Goal: Task Accomplishment & Management: Manage account settings

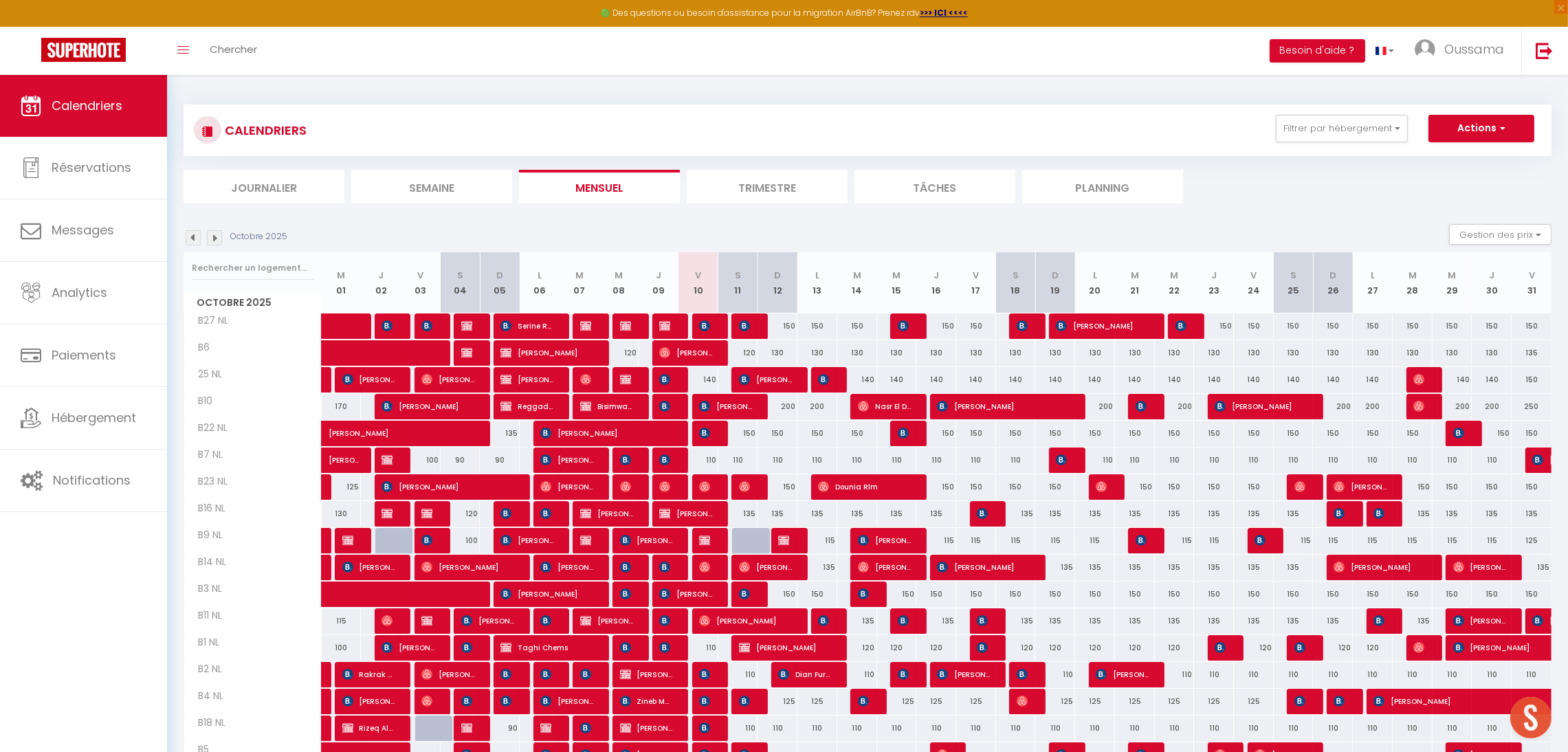
scroll to position [1, 0]
click at [207, 237] on img at bounding box center [215, 238] width 15 height 15
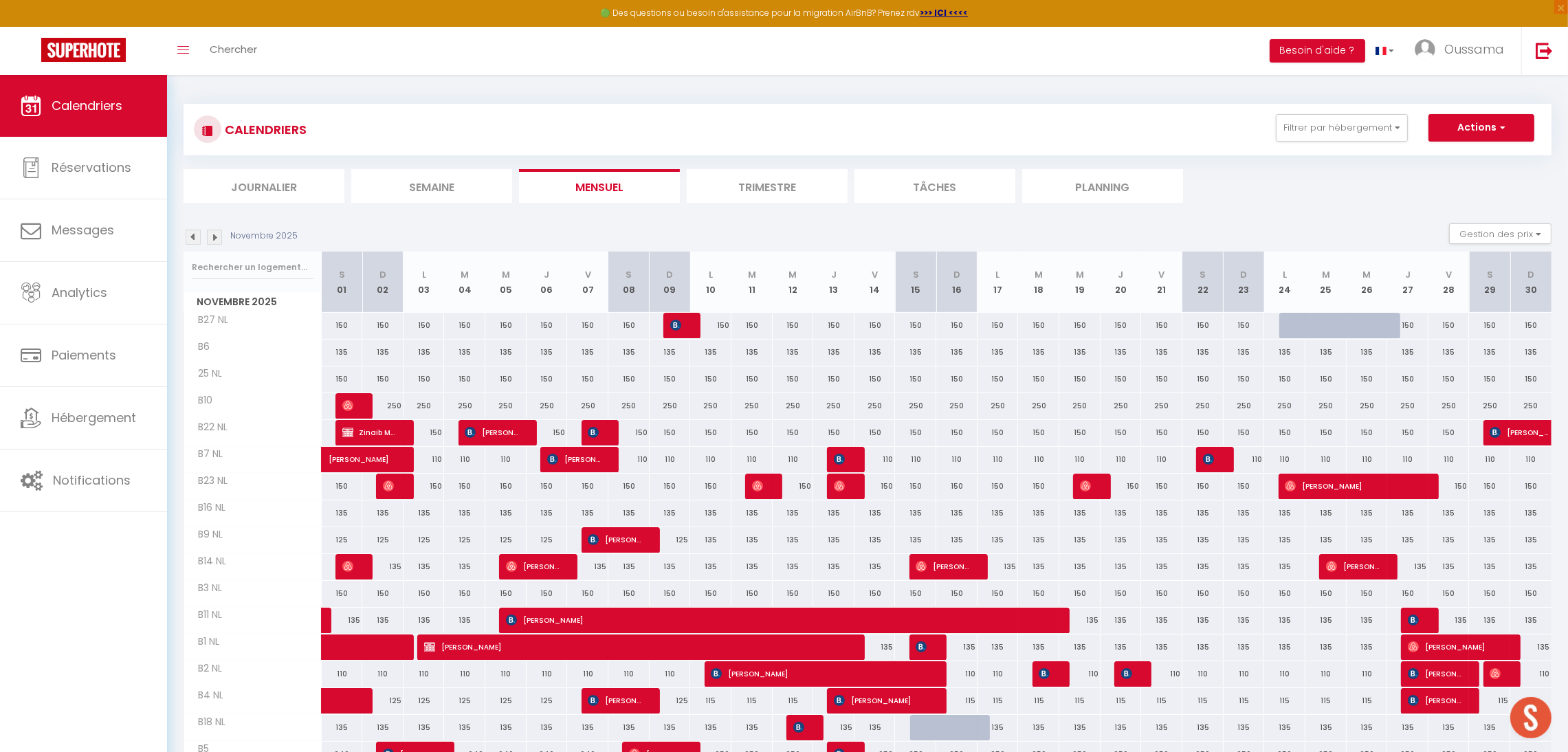
click at [220, 237] on img at bounding box center [215, 238] width 15 height 15
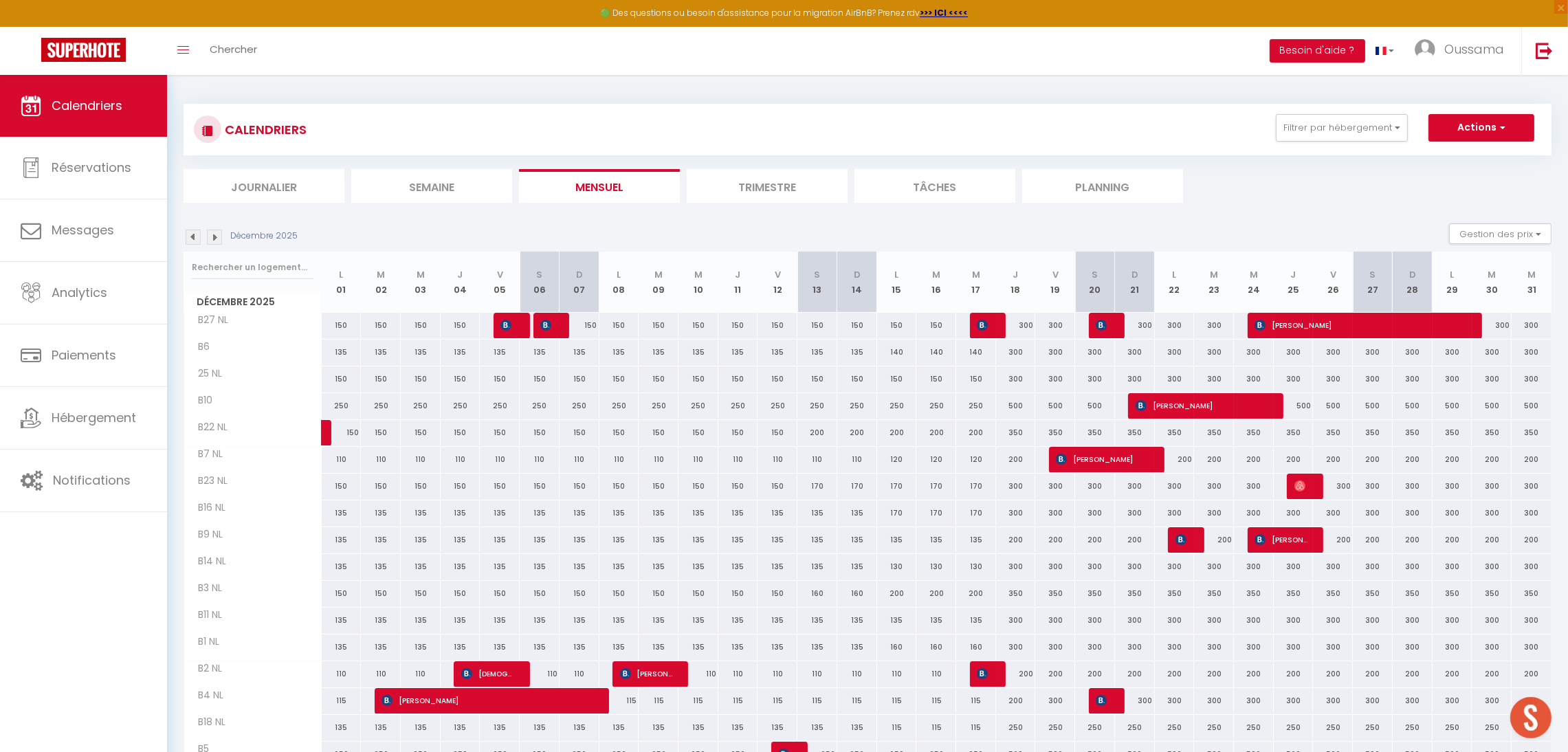
click at [220, 237] on img at bounding box center [215, 238] width 15 height 15
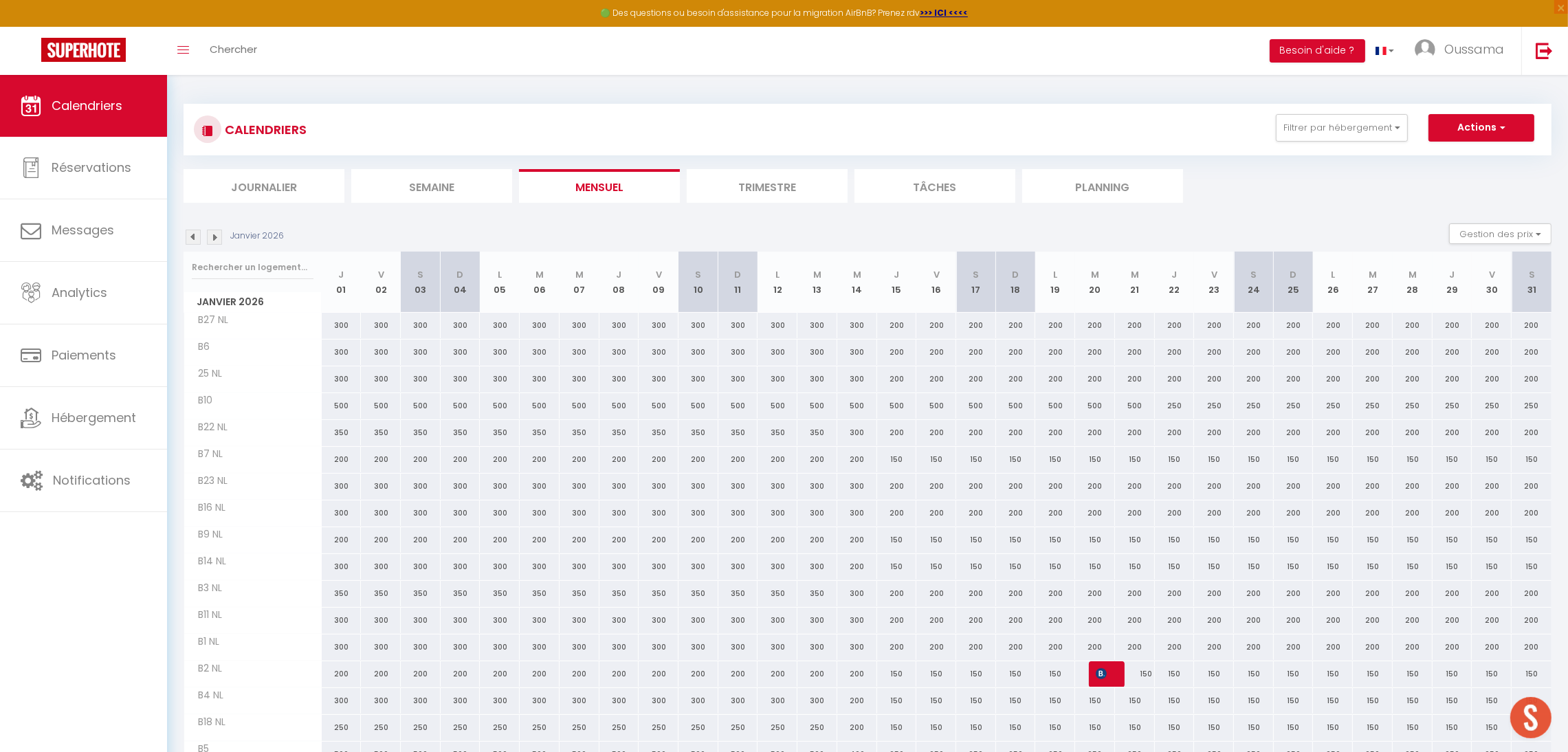
click at [220, 237] on img at bounding box center [215, 238] width 15 height 15
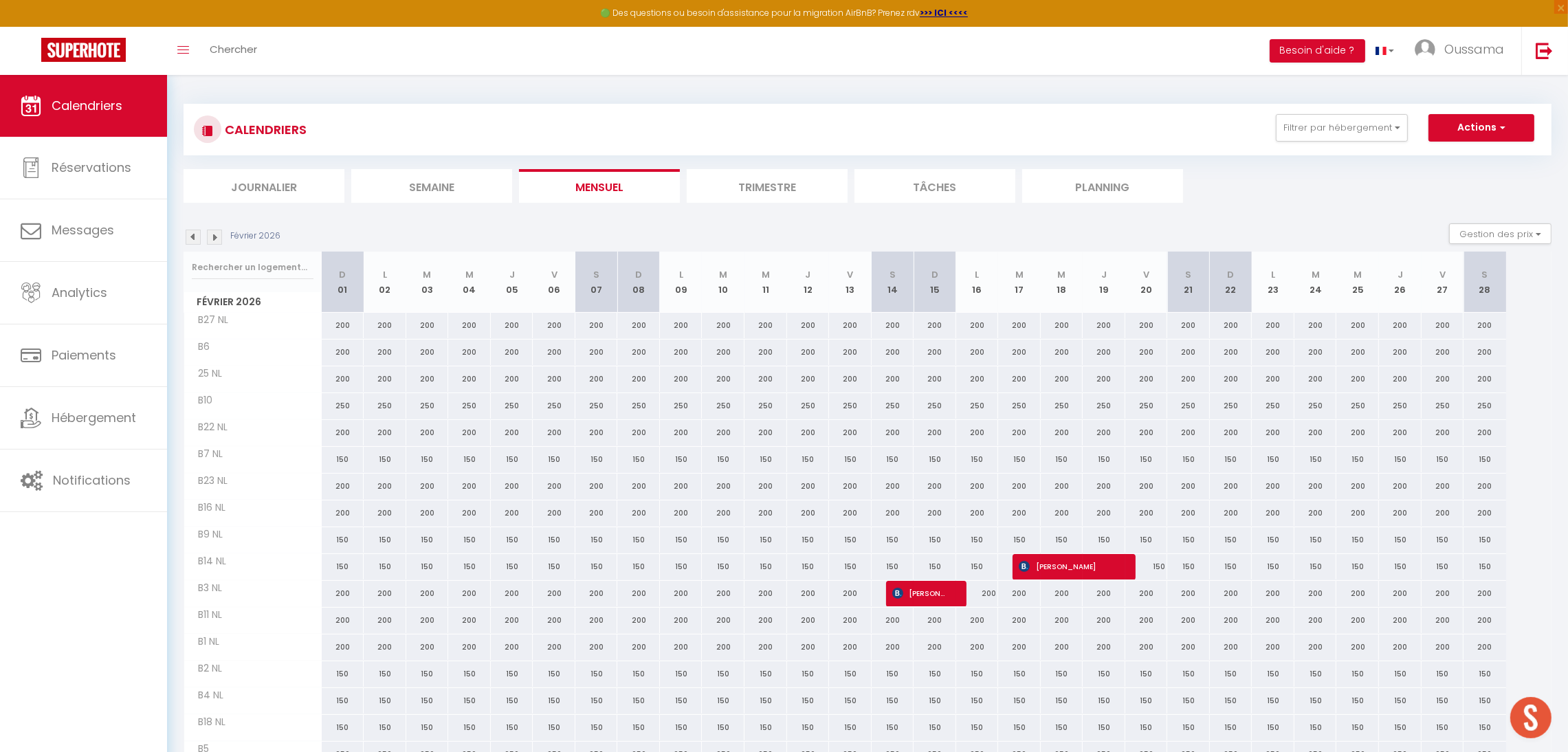
click at [220, 237] on img at bounding box center [215, 238] width 15 height 15
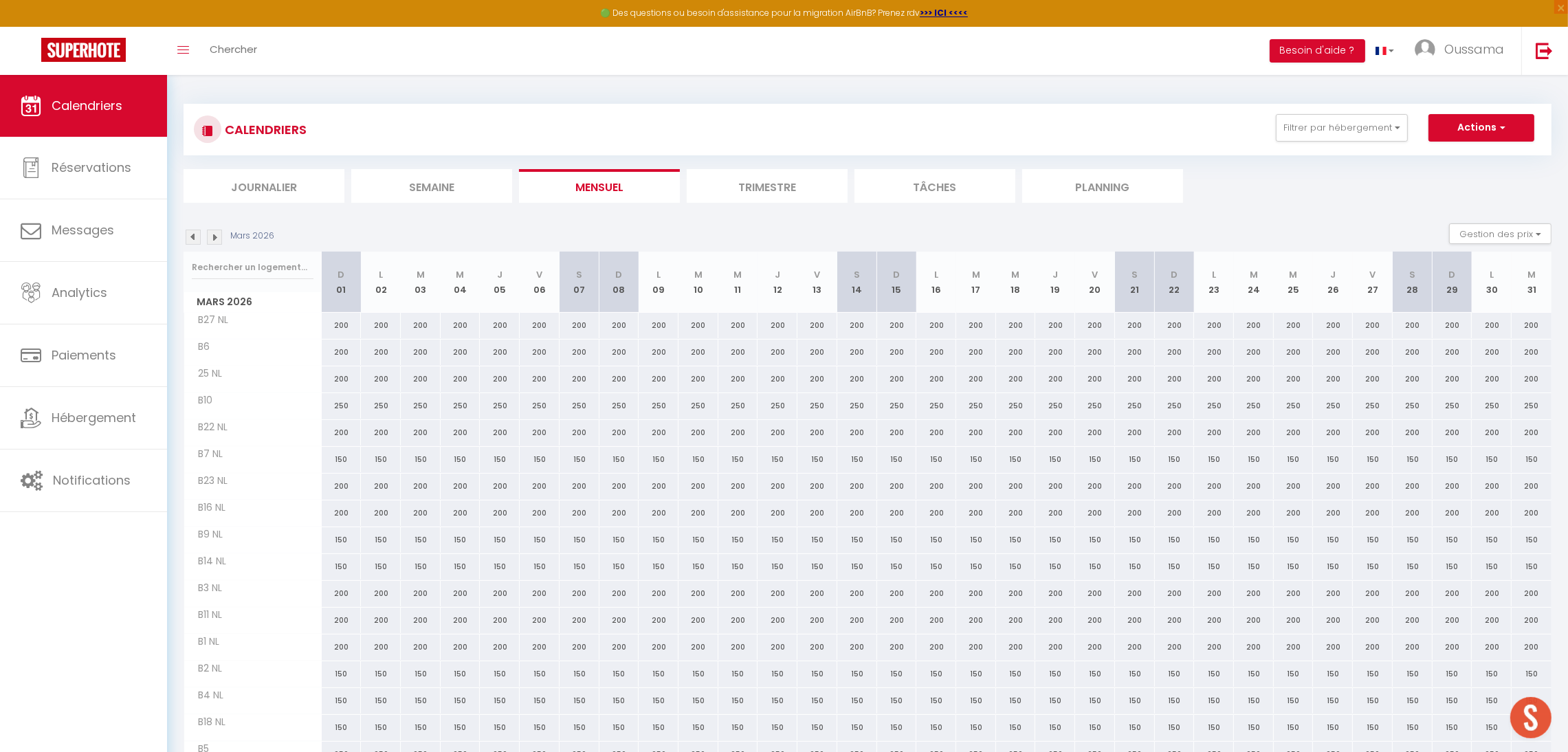
click at [220, 237] on img at bounding box center [215, 238] width 15 height 15
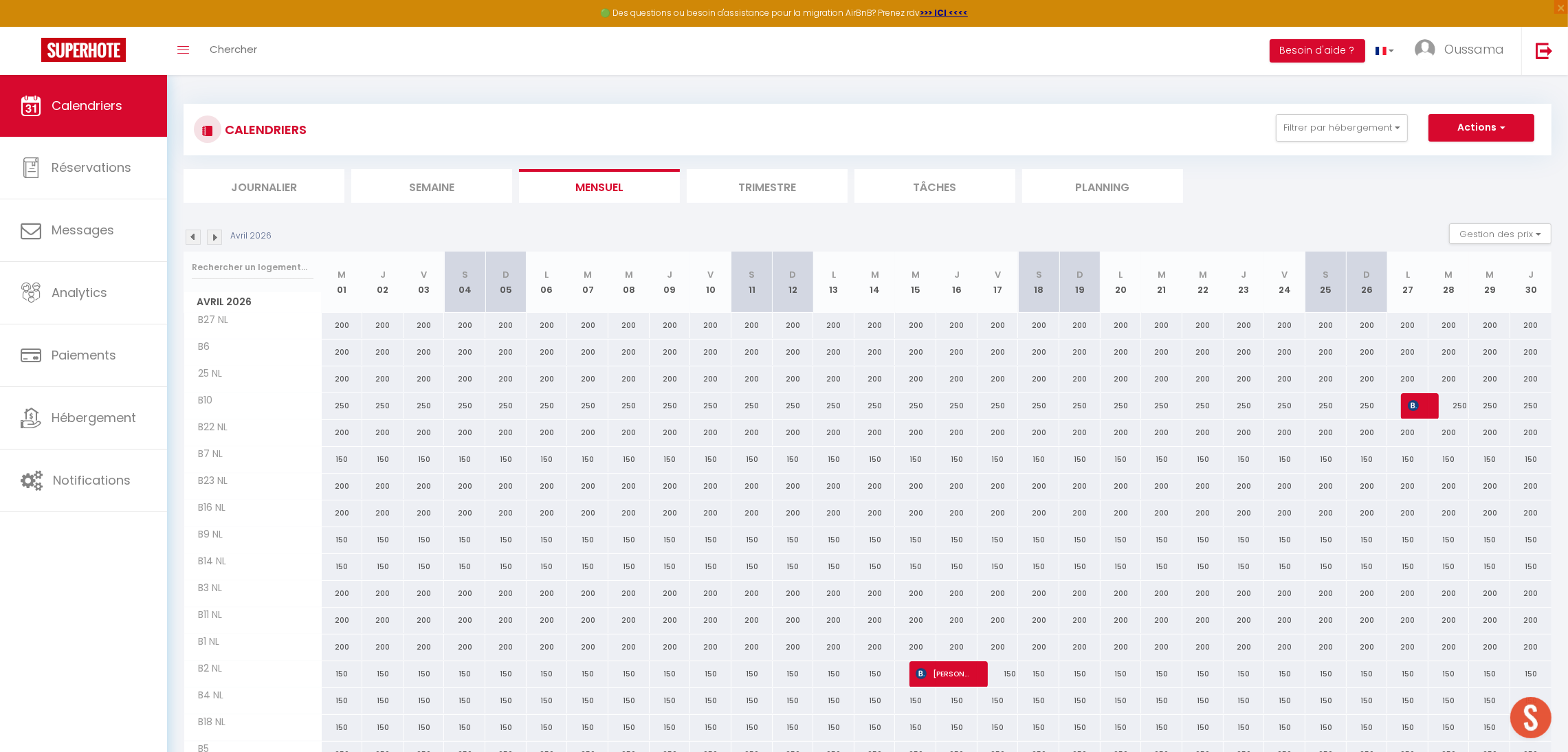
click at [220, 237] on img at bounding box center [215, 238] width 15 height 15
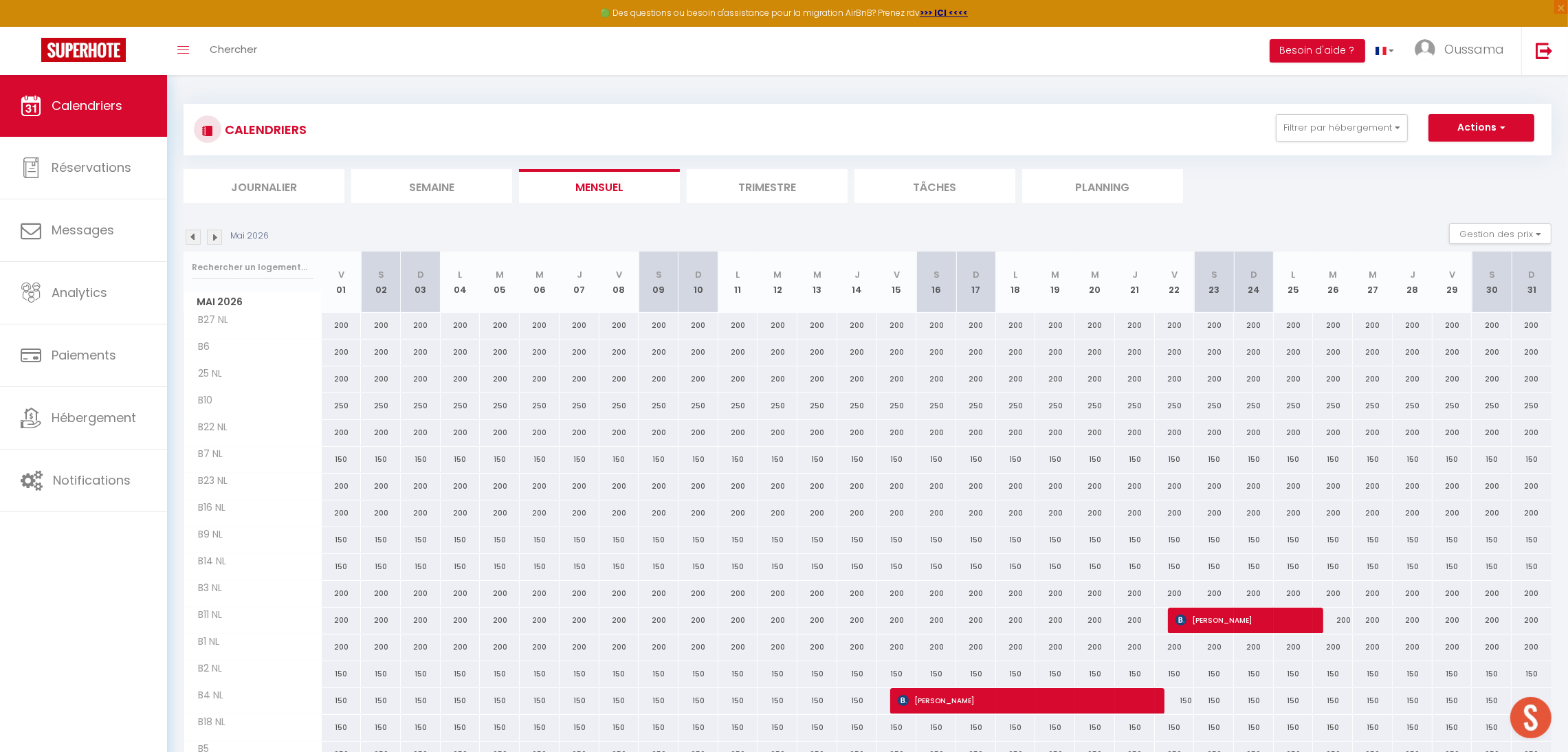
click at [220, 237] on img at bounding box center [215, 238] width 15 height 15
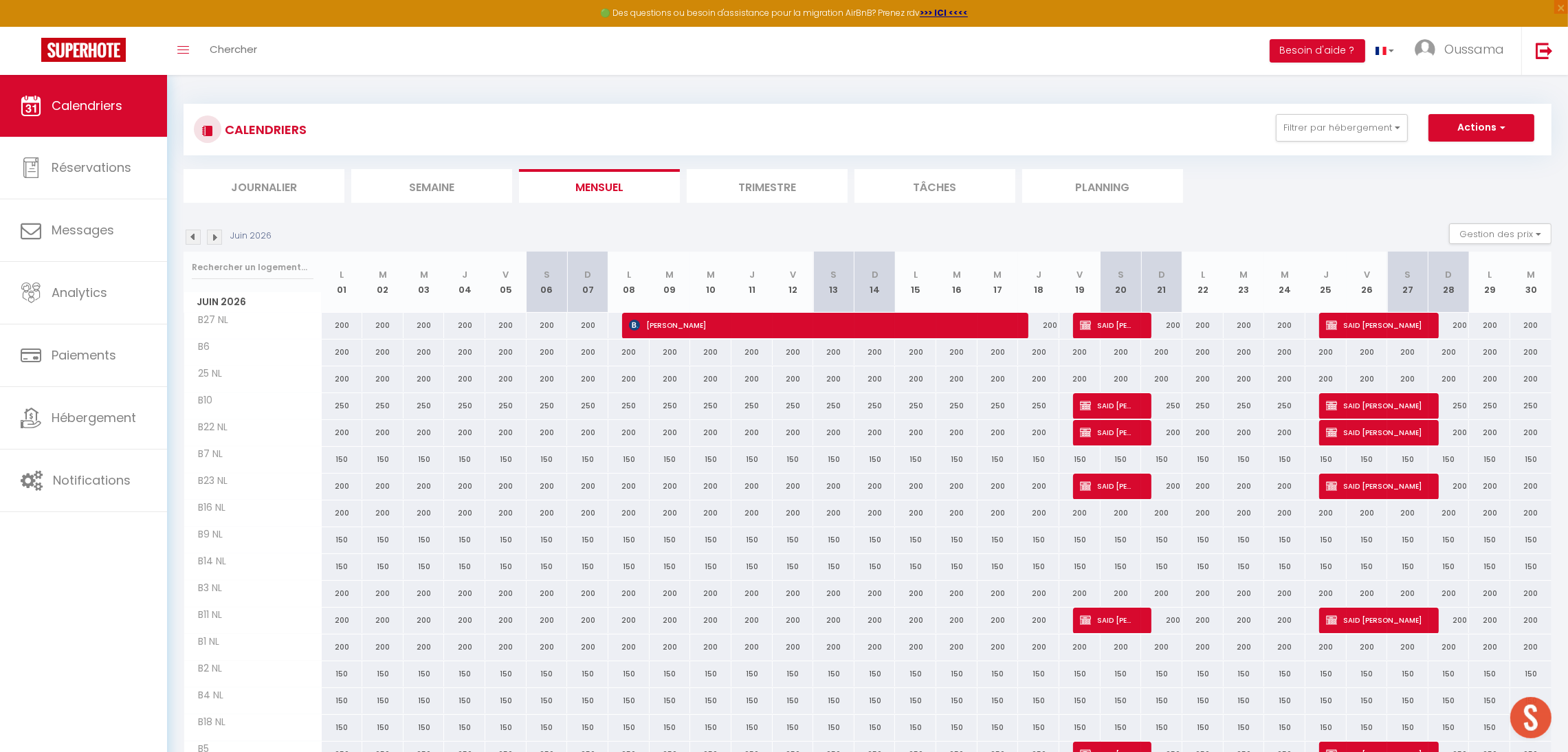
scroll to position [156, 0]
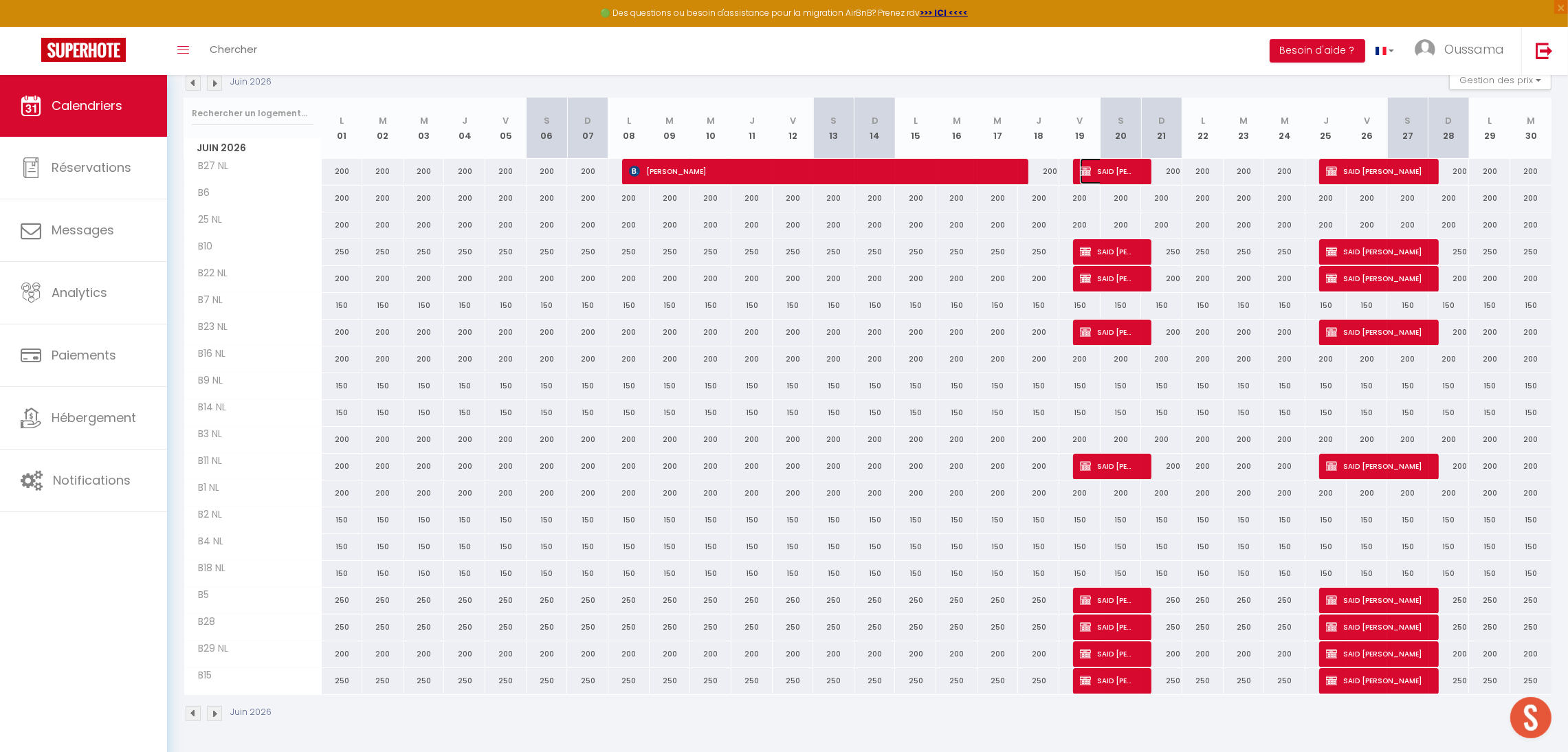
drag, startPoint x: 1088, startPoint y: 170, endPoint x: 1249, endPoint y: 388, distance: 271.0
click at [1088, 170] on img at bounding box center [1086, 171] width 11 height 11
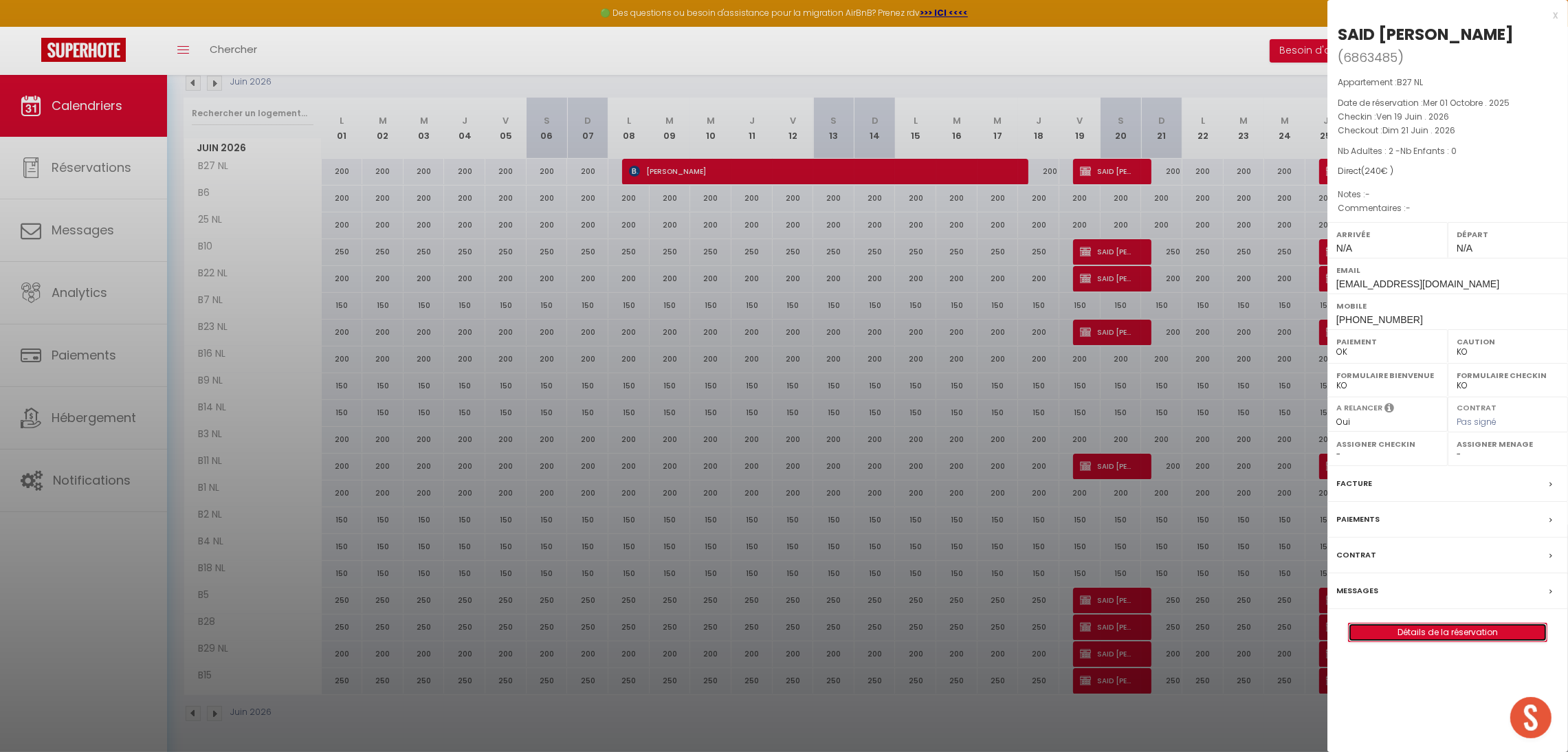
click at [1433, 624] on link "Détails de la réservation" at bounding box center [1448, 633] width 198 height 18
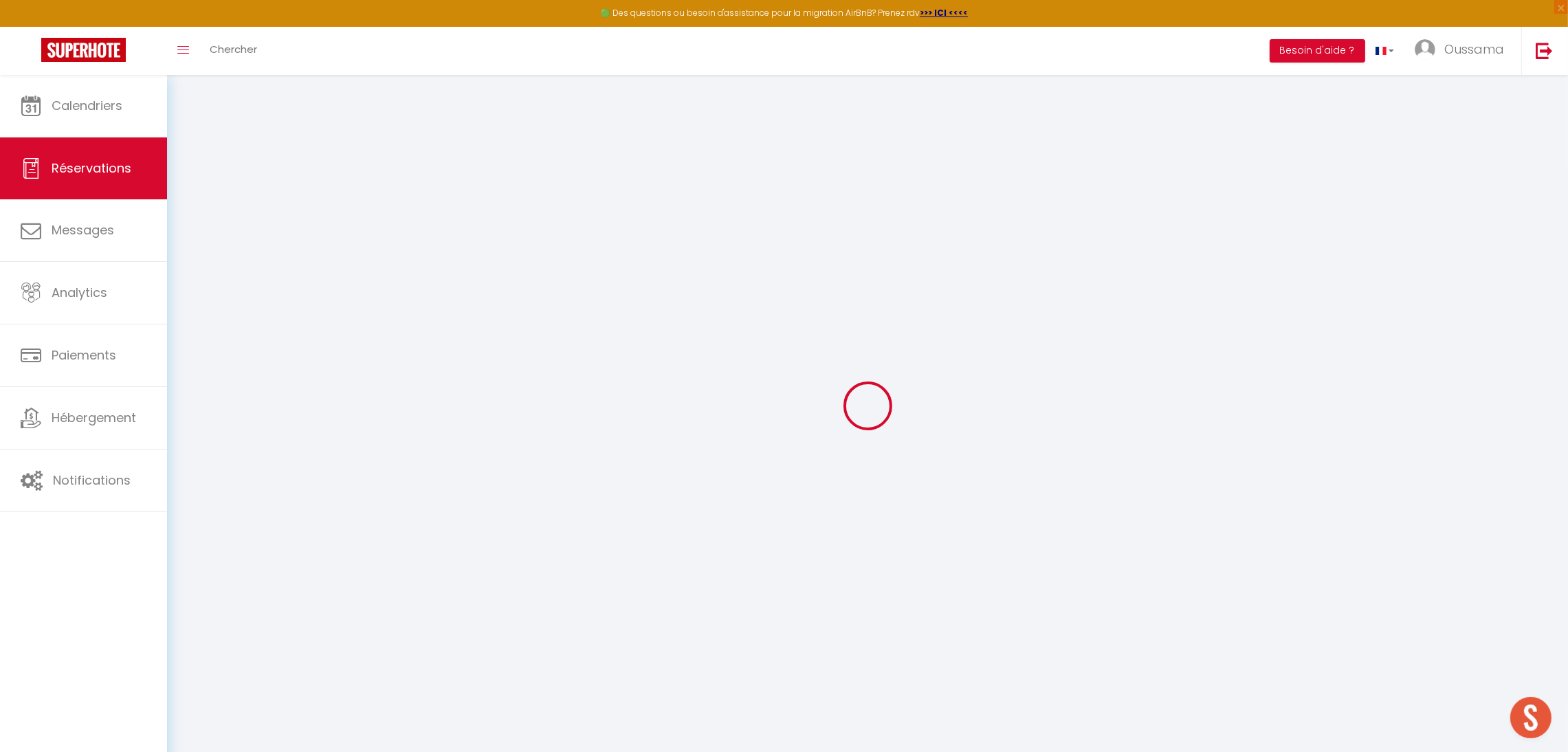
select select
checkbox input "false"
select select
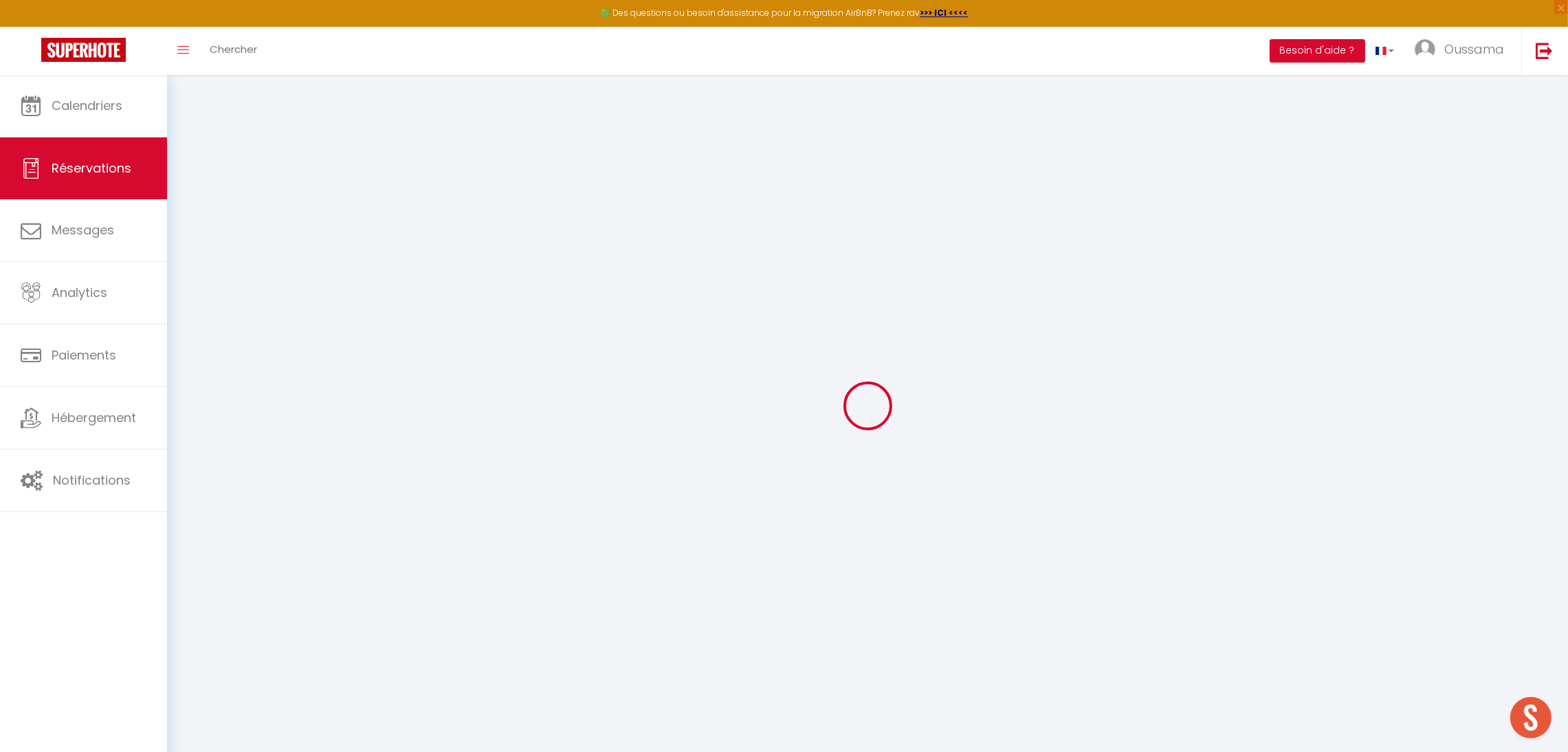
checkbox input "false"
select select
checkbox input "false"
select select
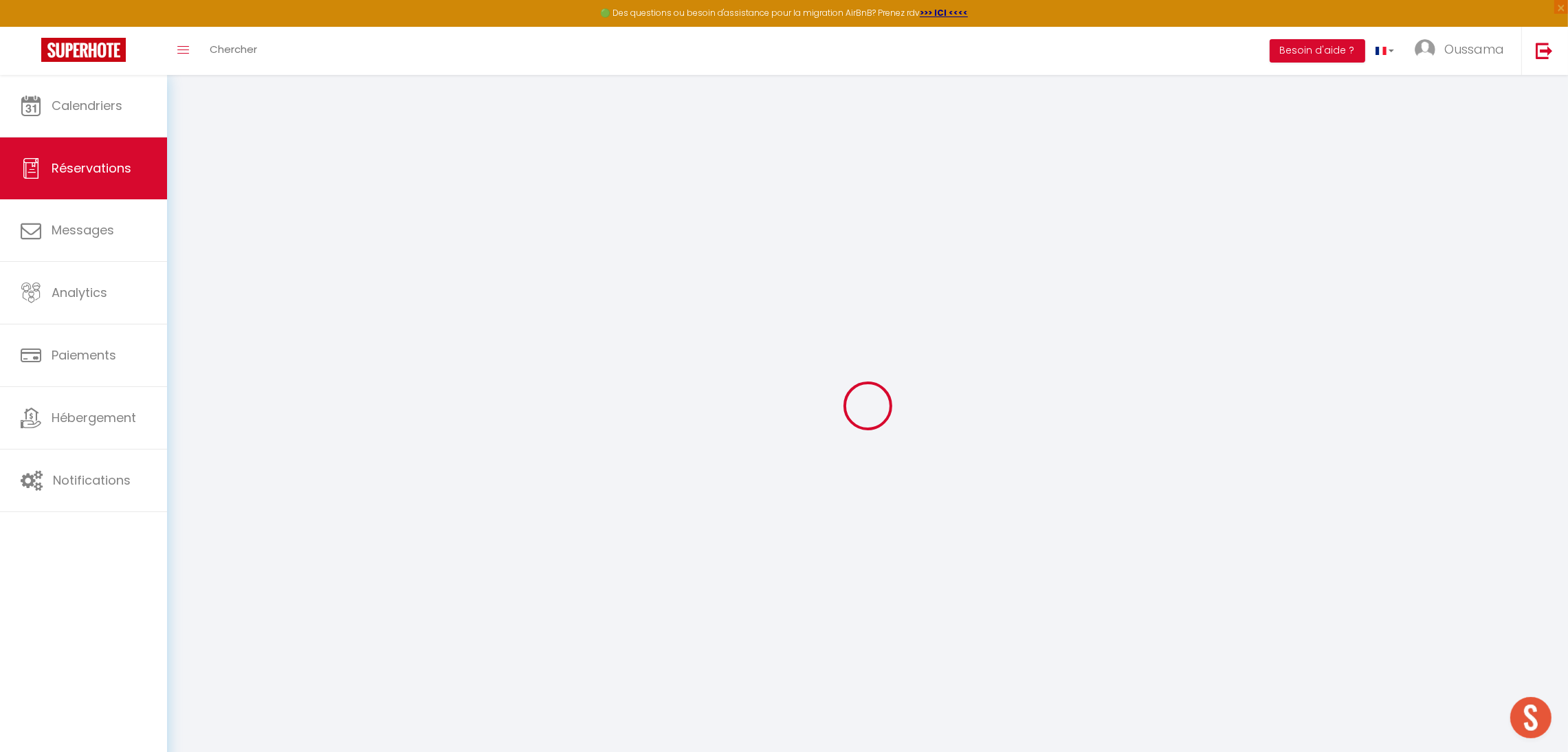
select select
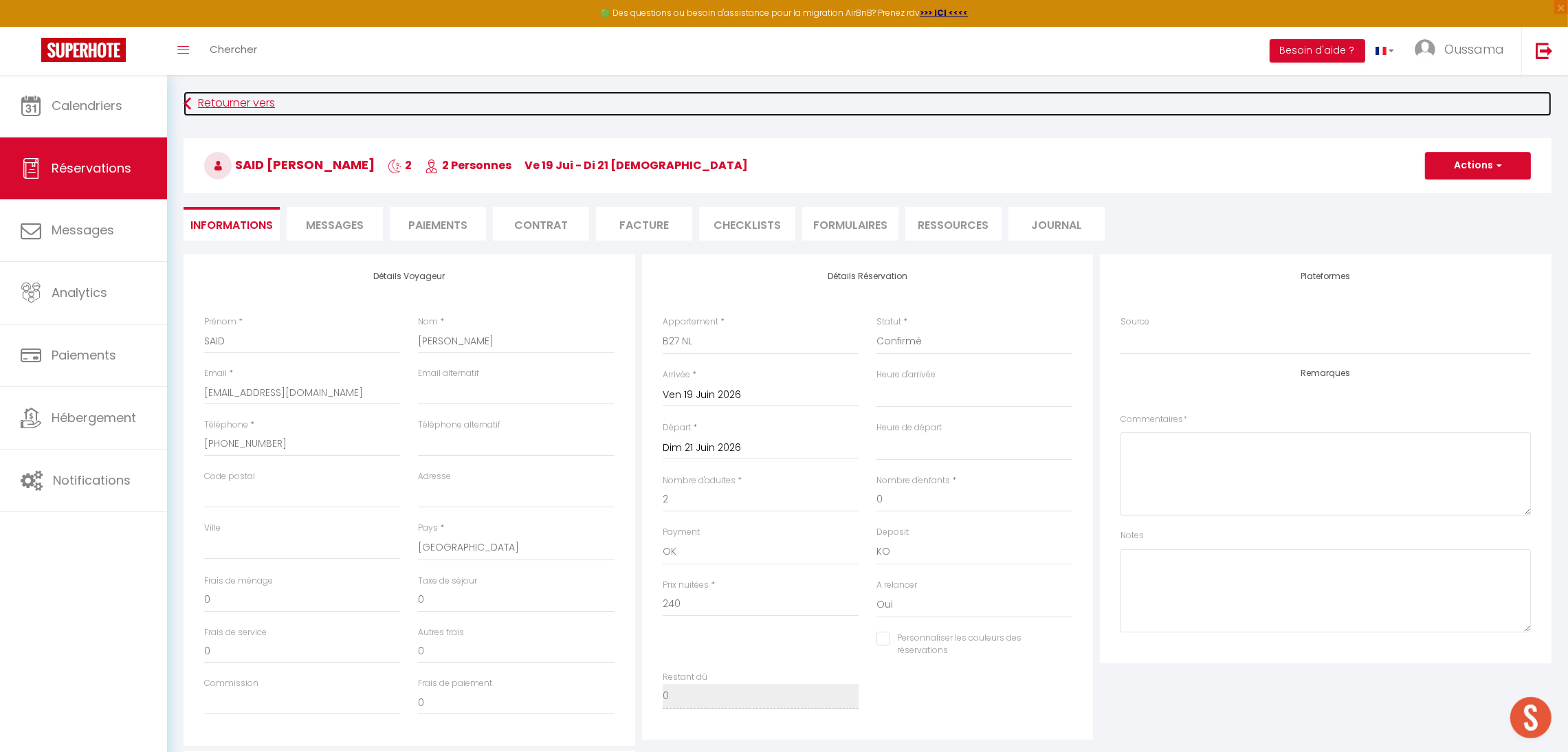
click at [238, 108] on link "Retourner vers" at bounding box center [867, 104] width 1368 height 25
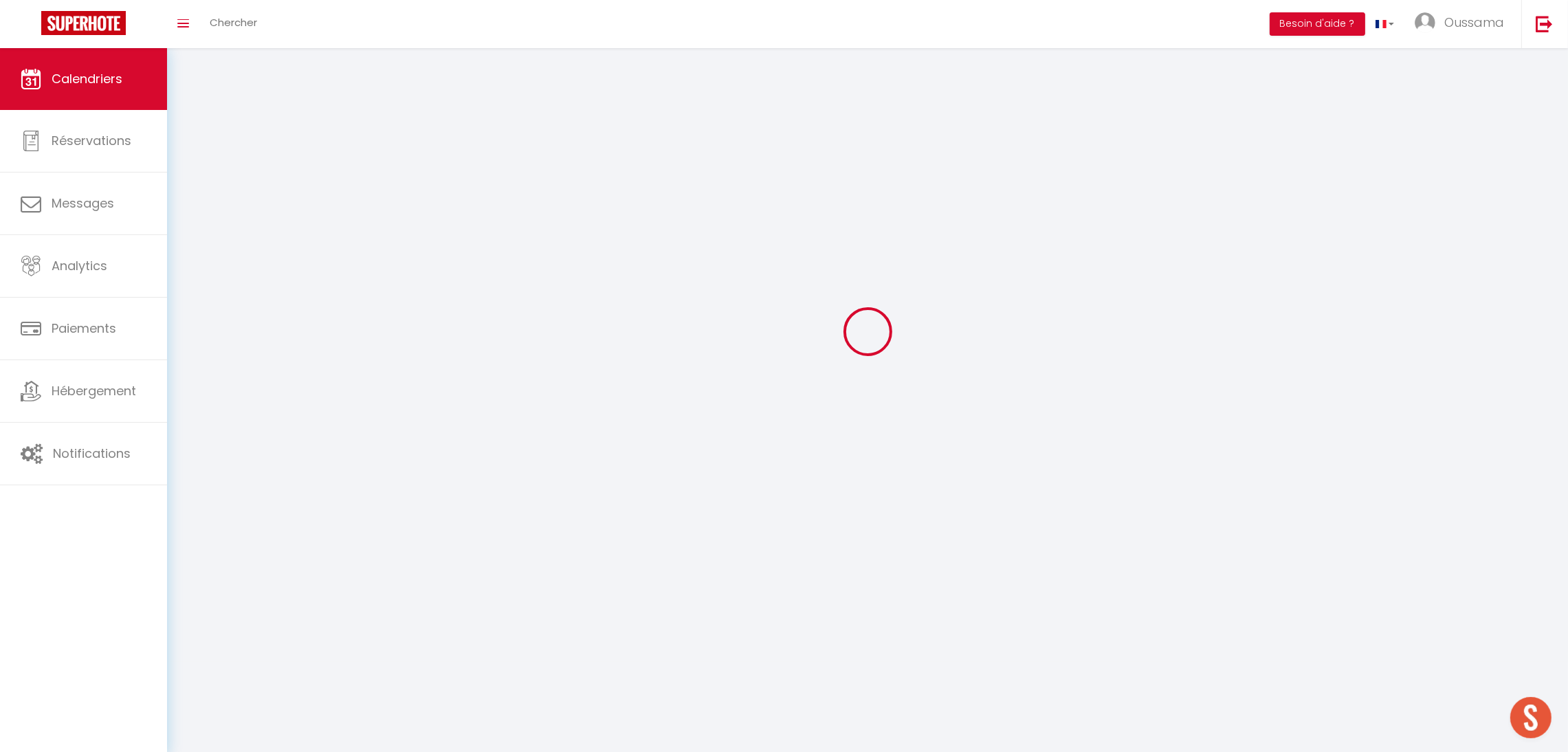
scroll to position [75, 0]
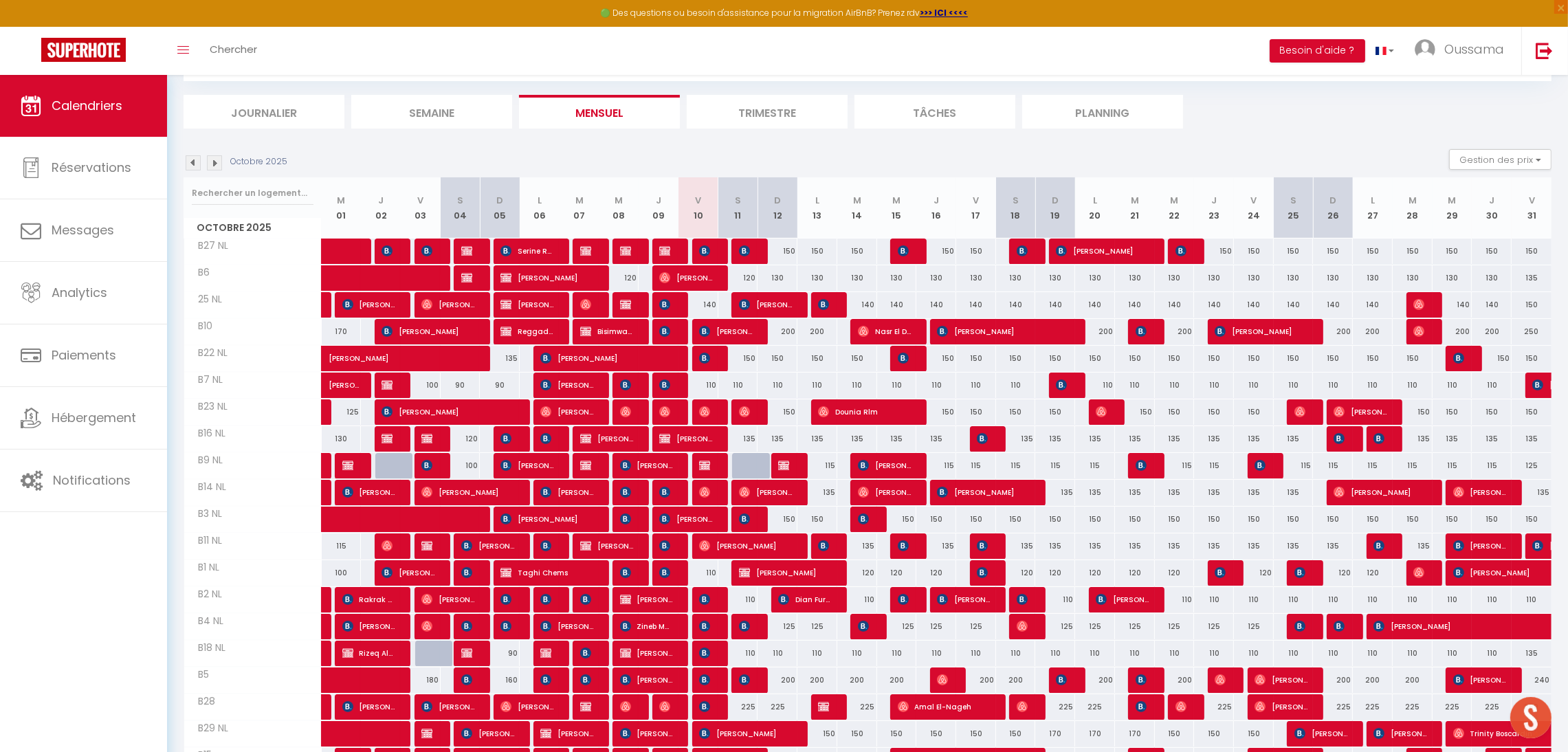
click at [218, 162] on img at bounding box center [215, 163] width 15 height 15
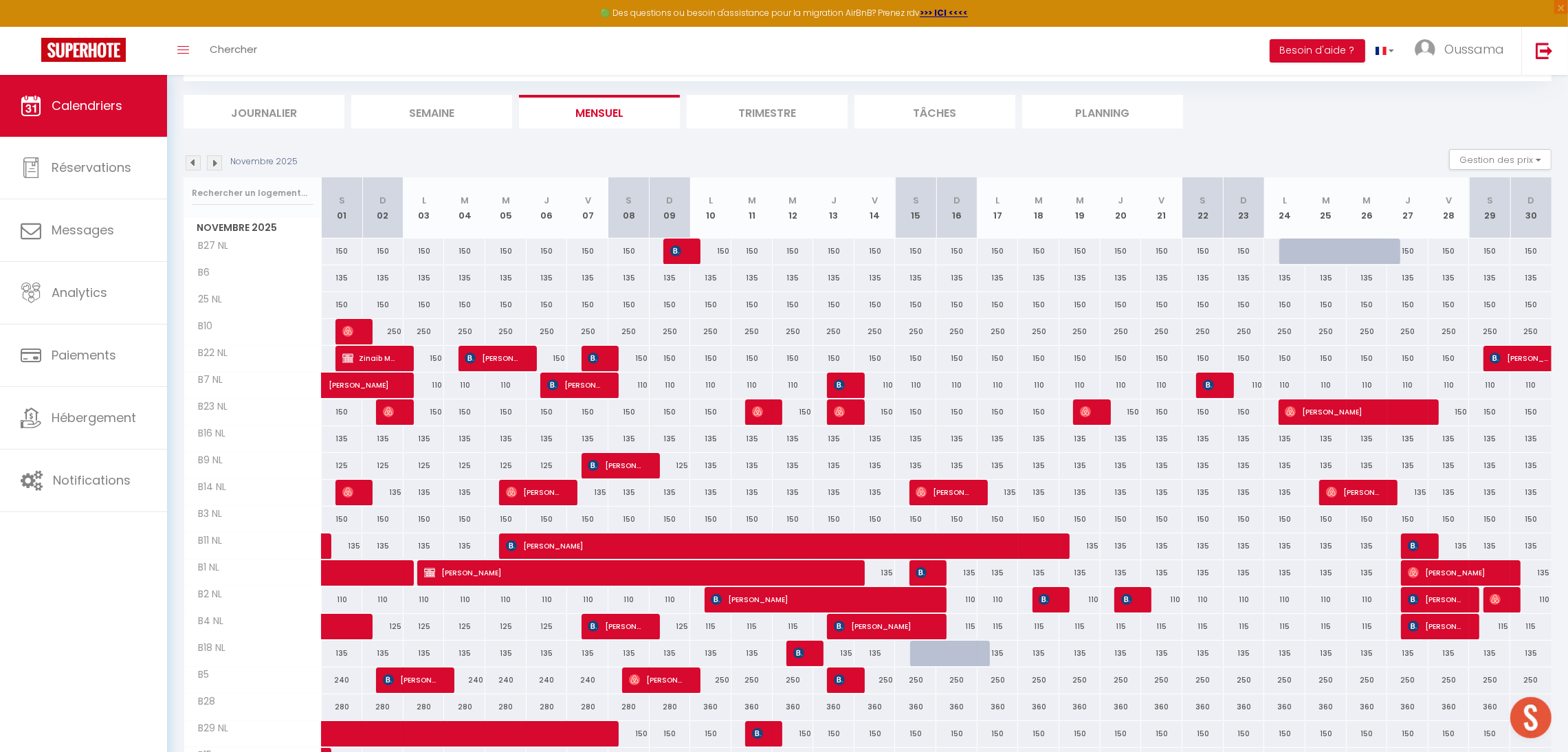
click at [218, 162] on img at bounding box center [215, 163] width 15 height 15
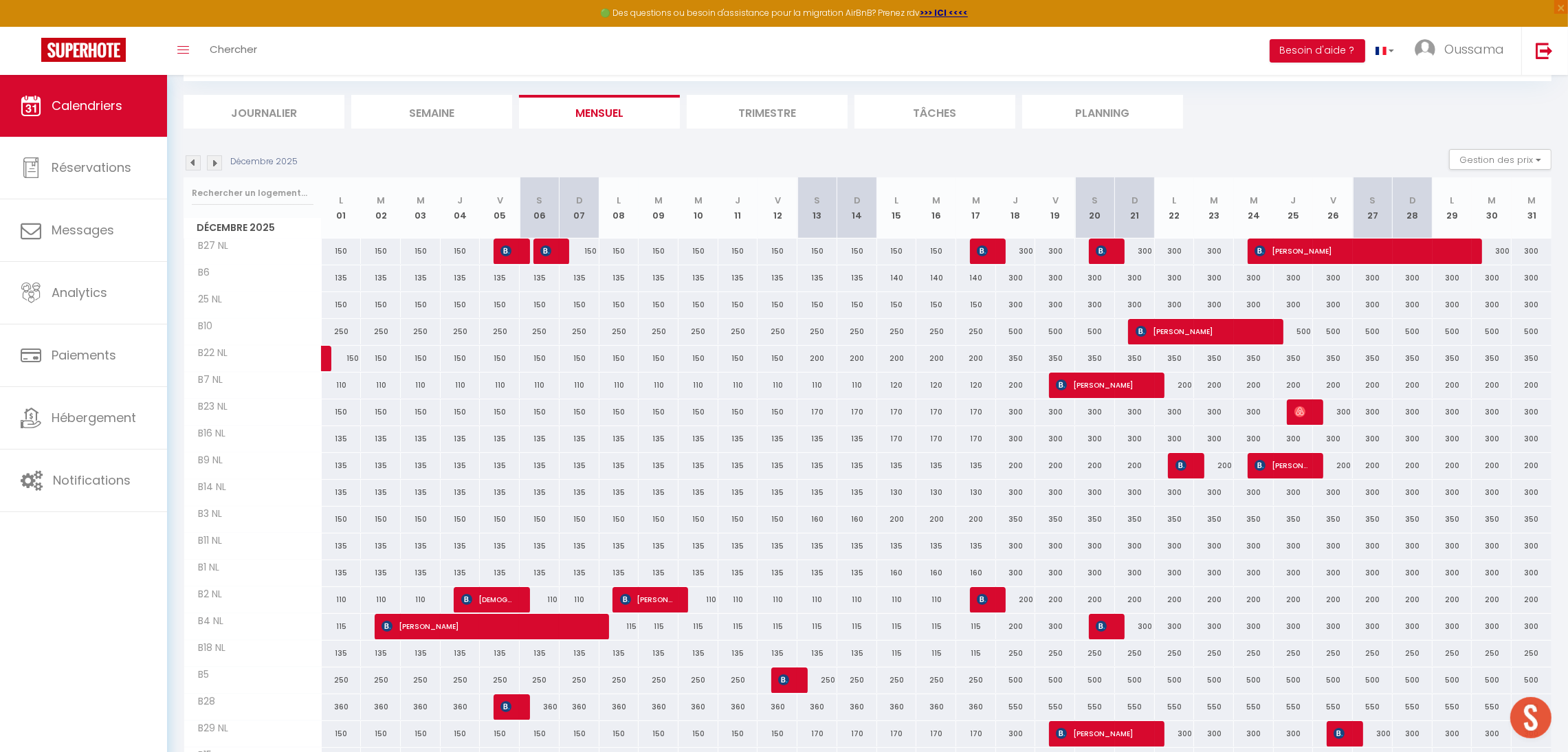
click at [218, 162] on img at bounding box center [215, 163] width 15 height 15
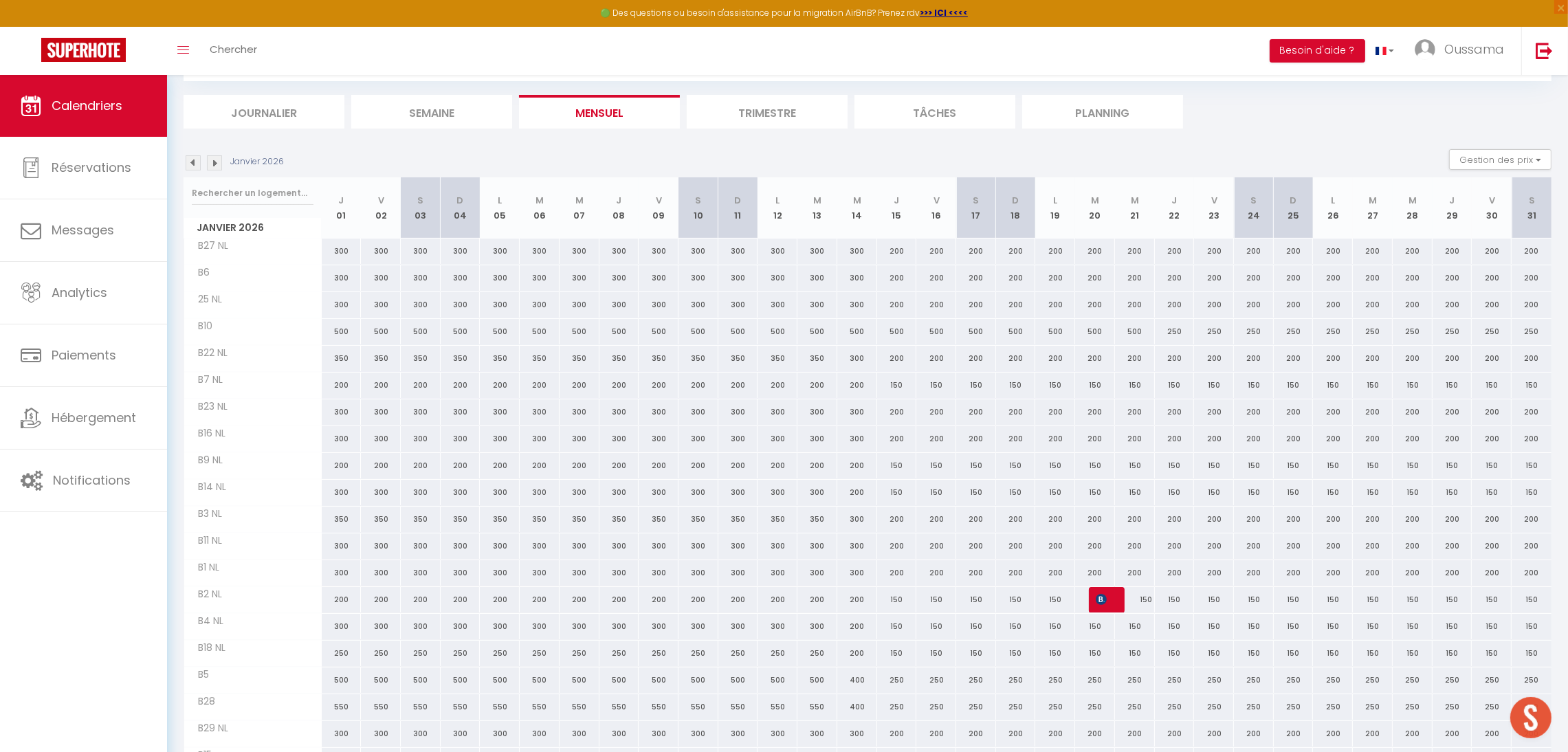
click at [218, 162] on img at bounding box center [215, 163] width 15 height 15
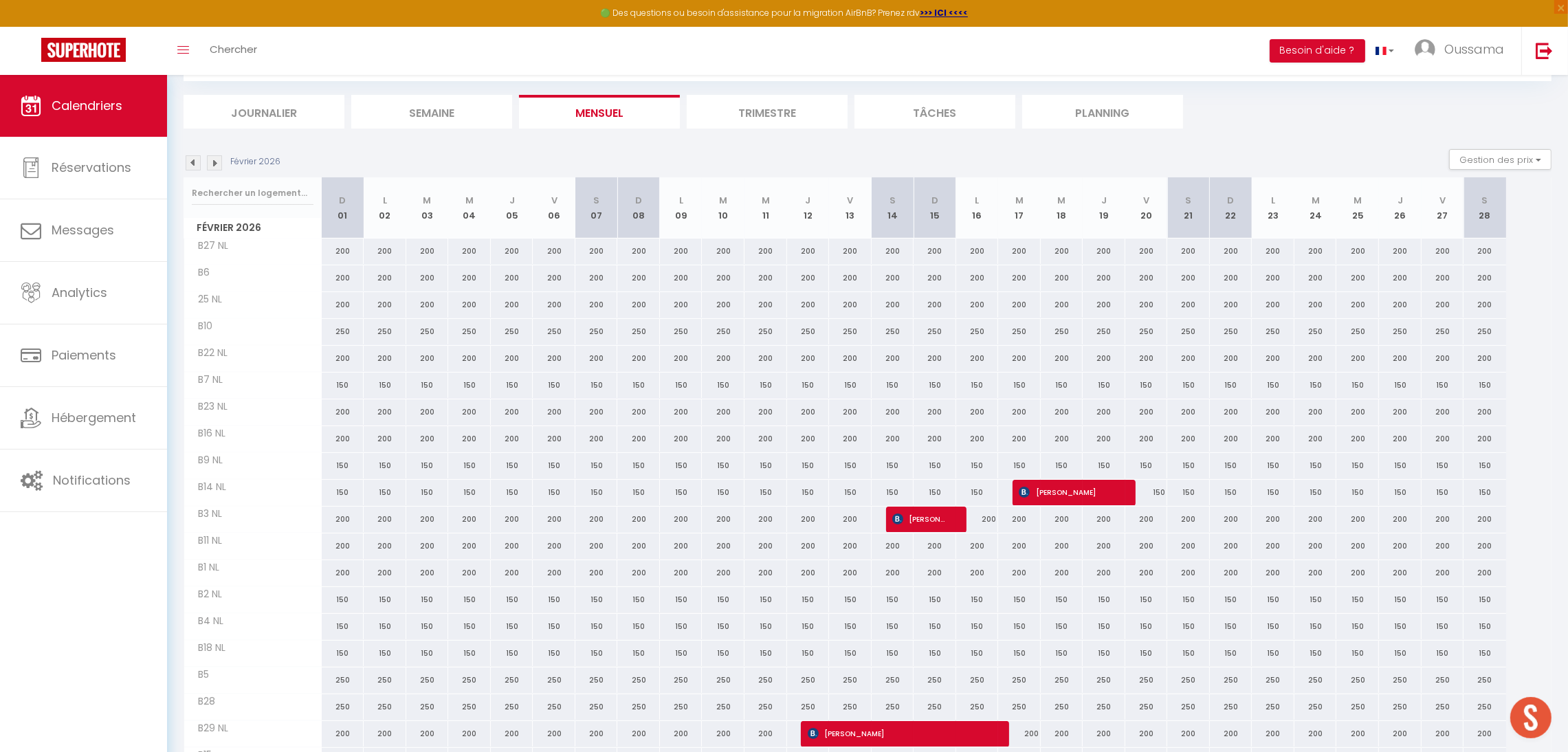
click at [218, 162] on img at bounding box center [215, 163] width 15 height 15
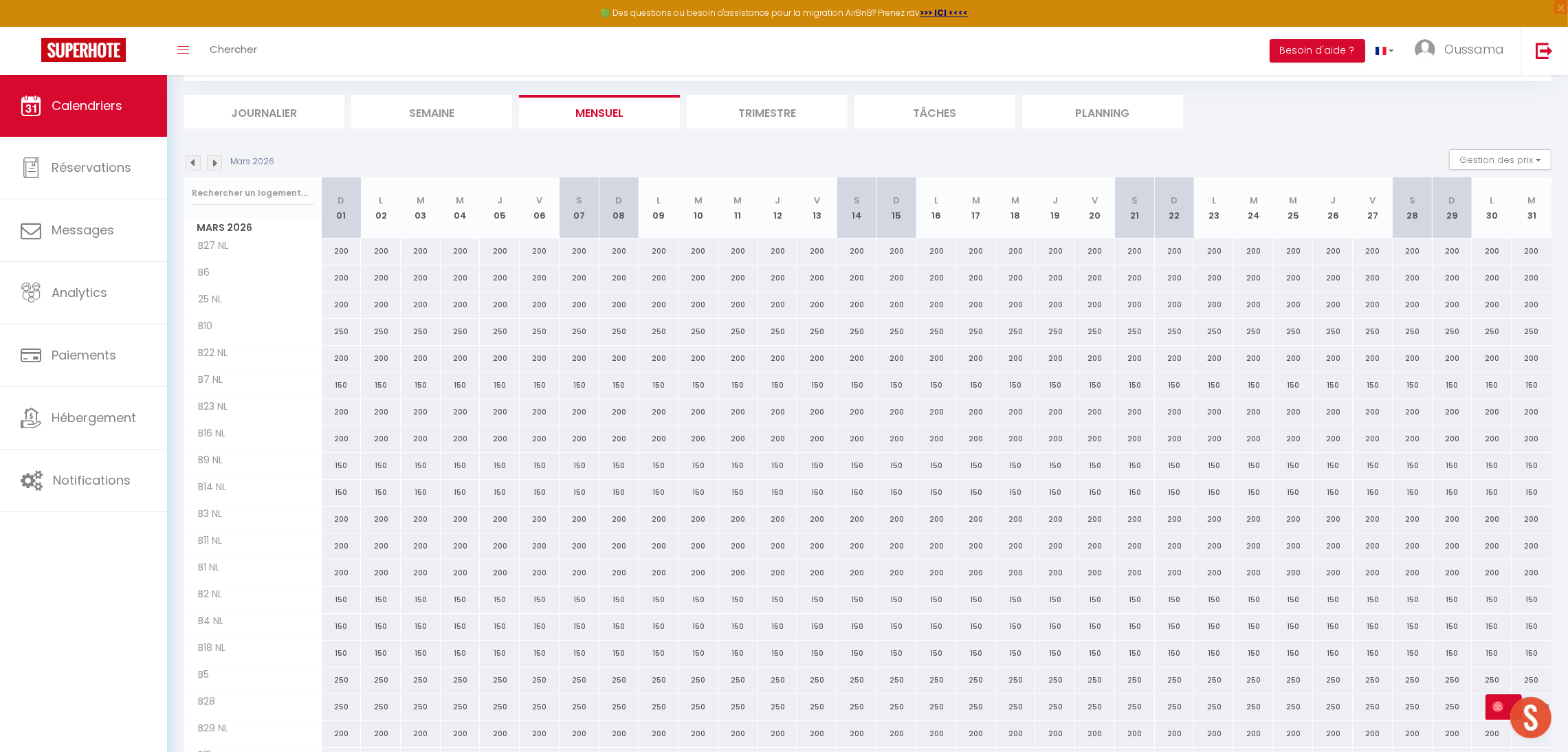
click at [218, 162] on img at bounding box center [215, 163] width 15 height 15
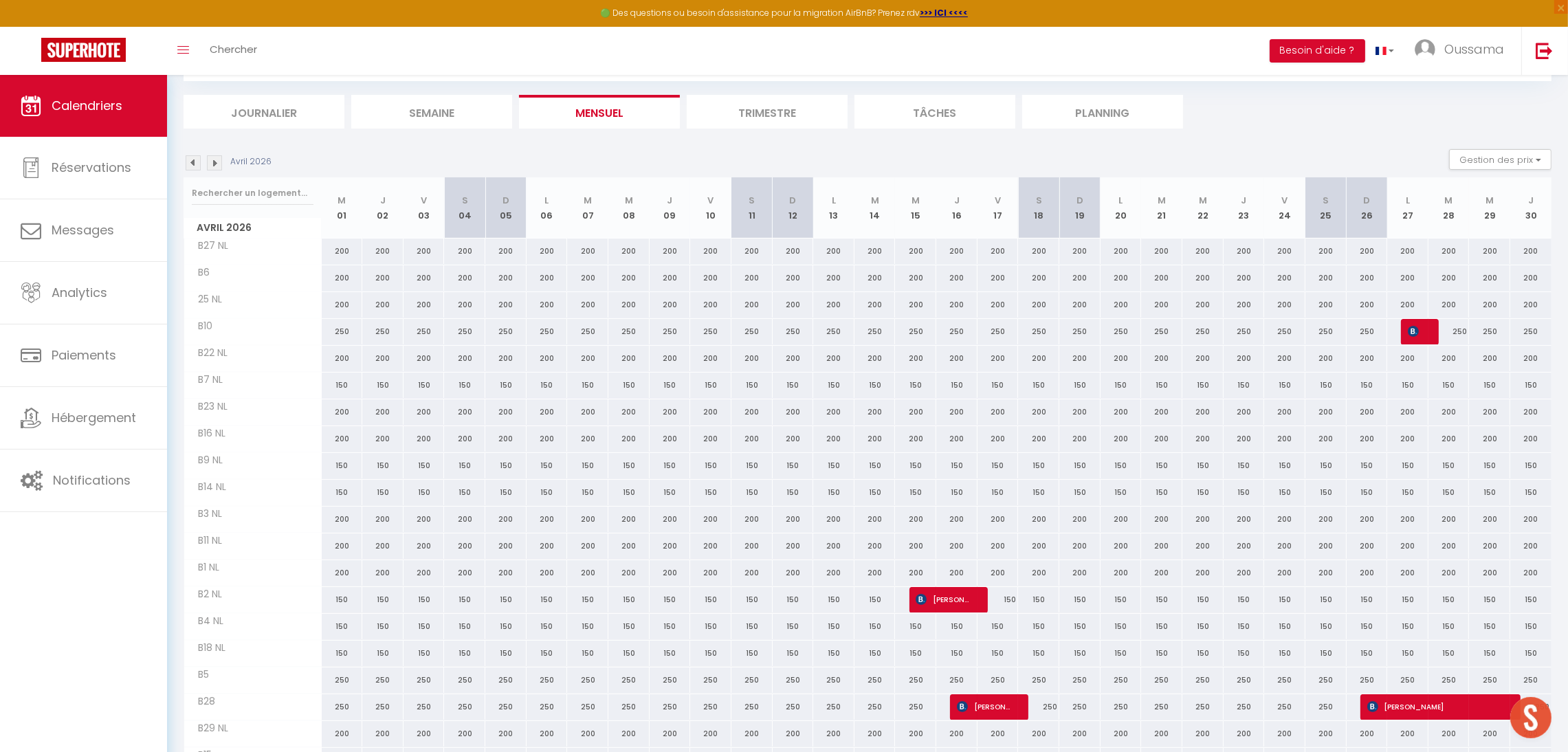
click at [218, 162] on img at bounding box center [215, 163] width 15 height 15
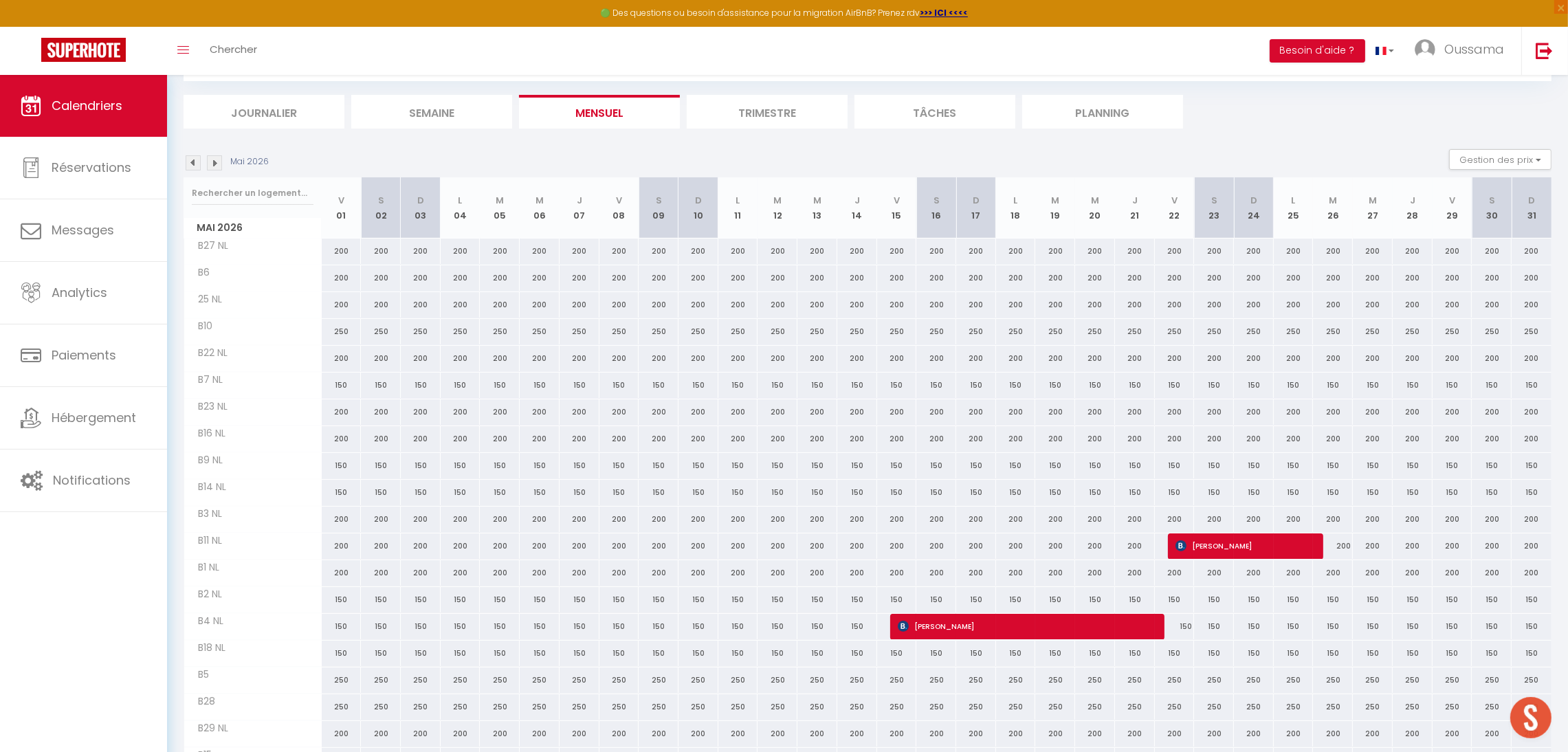
click at [216, 167] on img at bounding box center [215, 163] width 15 height 15
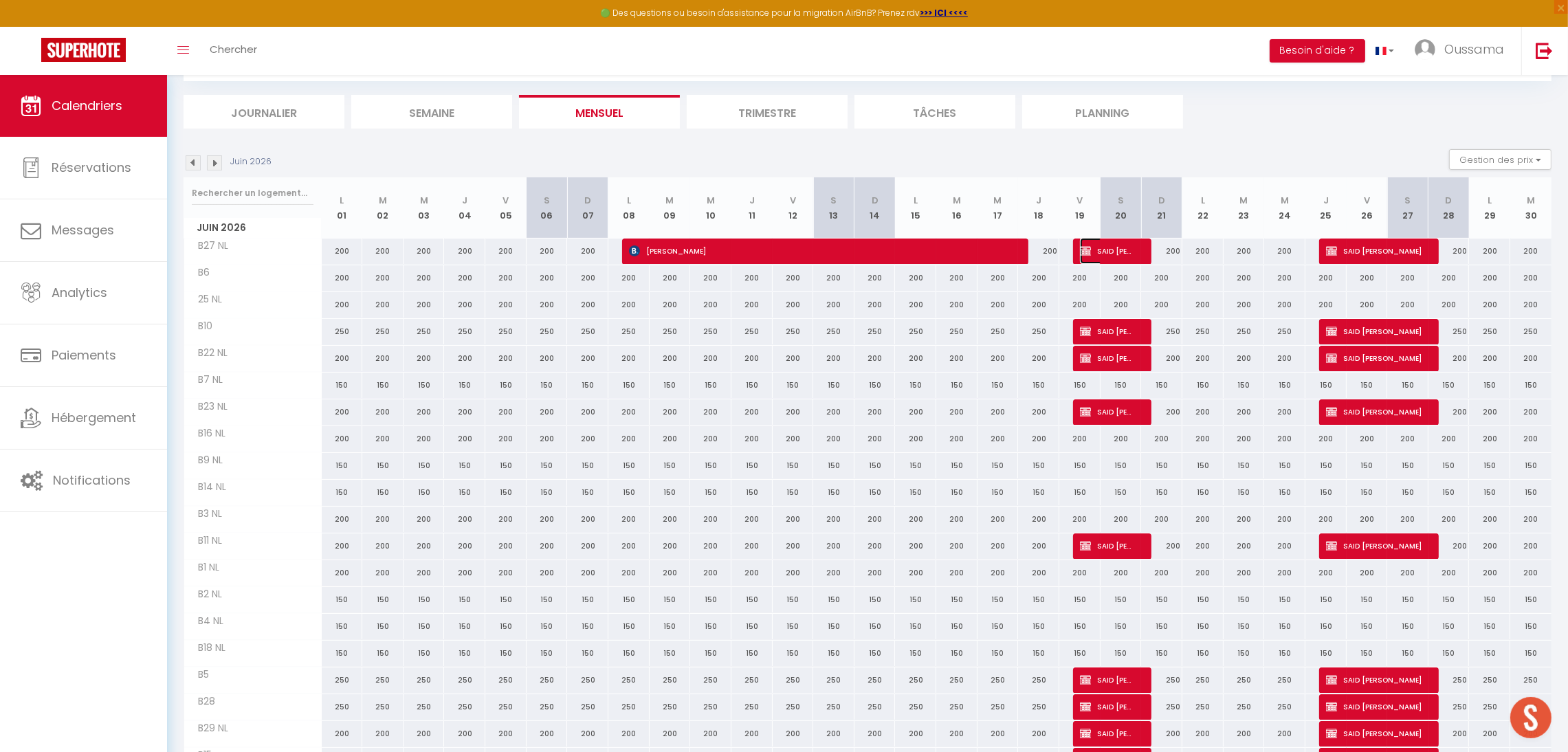
click at [1086, 253] on img at bounding box center [1086, 251] width 11 height 11
select select "OK"
select select "KO"
select select "0"
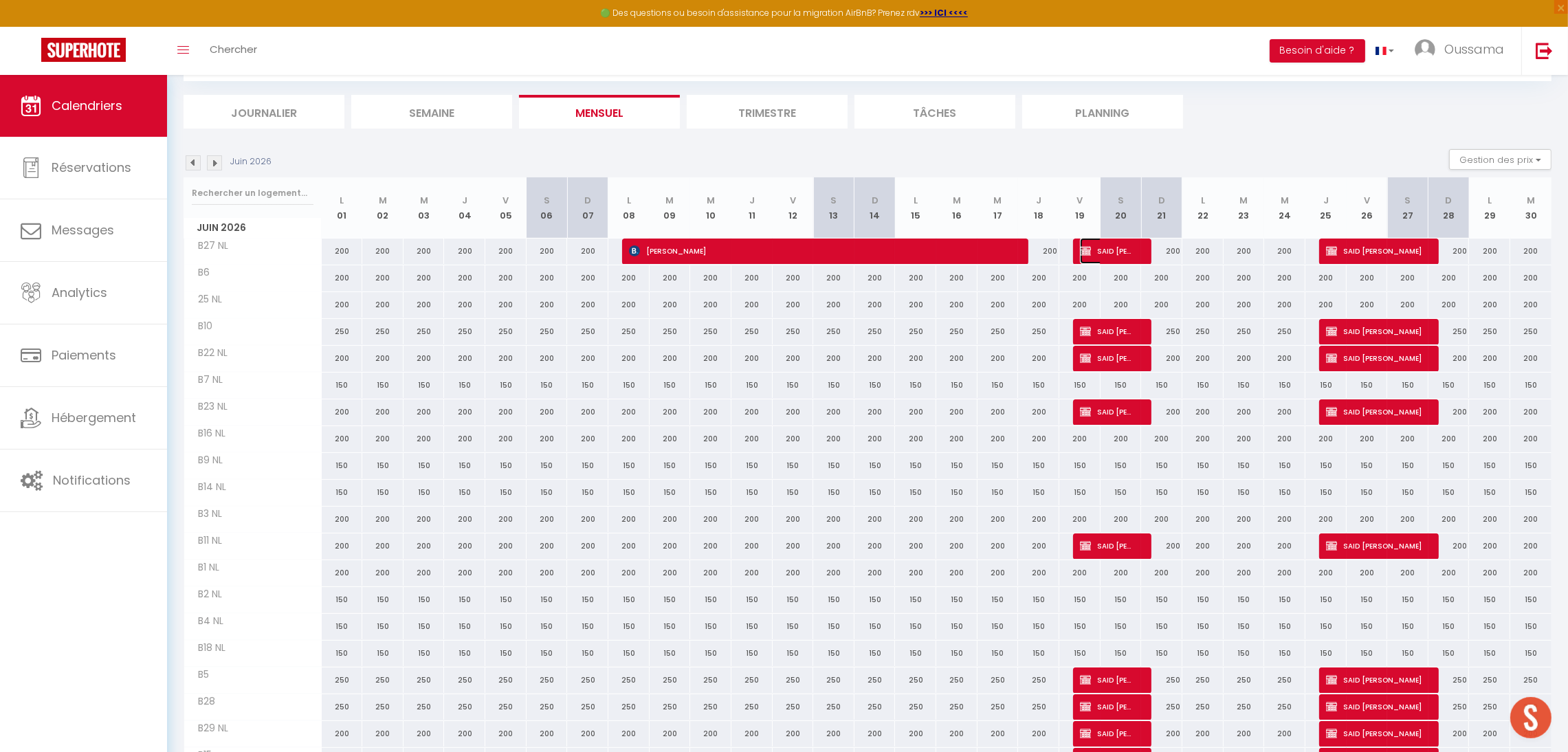
select select "1"
select select
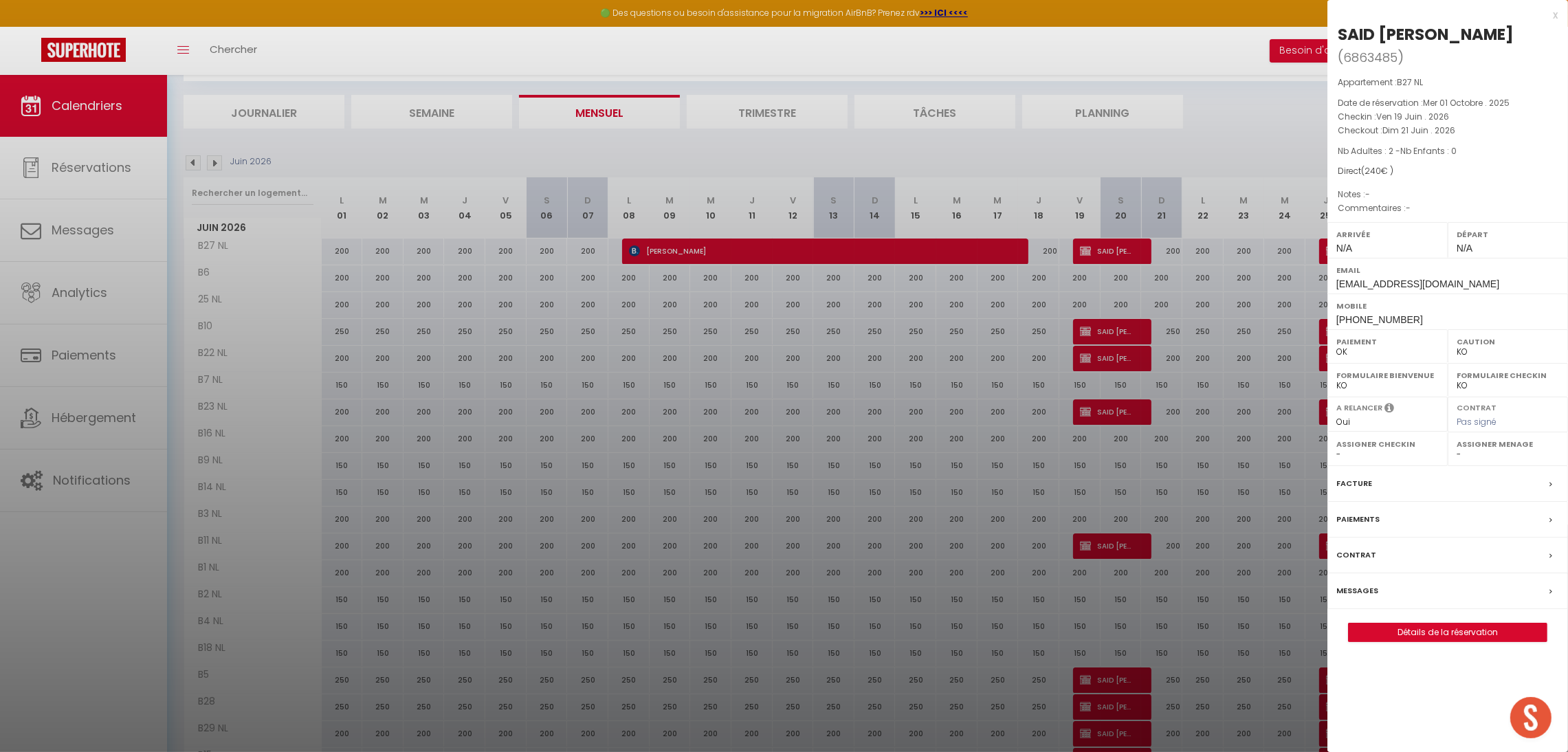
click at [1279, 148] on div at bounding box center [784, 376] width 1568 height 752
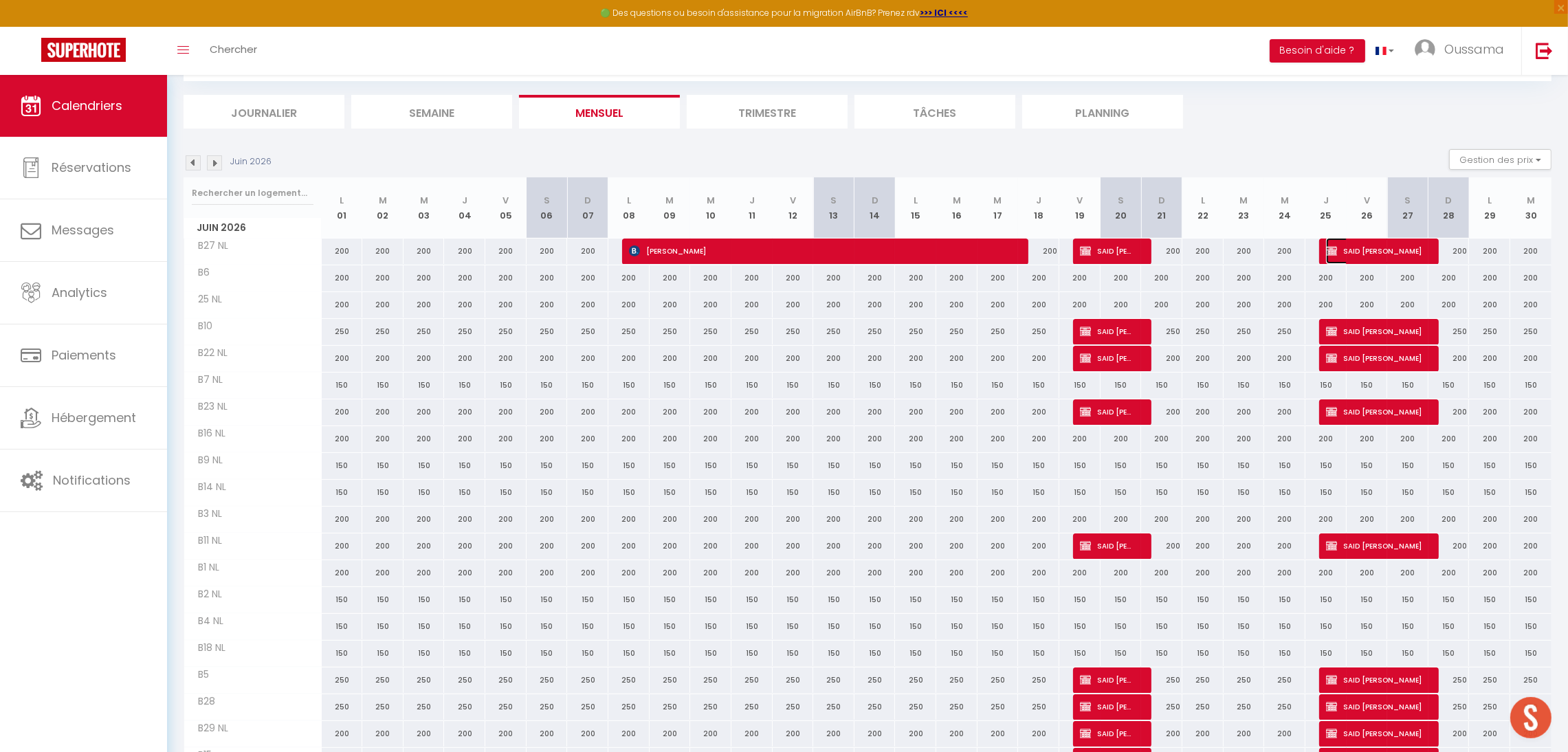
click at [1340, 248] on span "SAID [PERSON_NAME]" at bounding box center [1375, 251] width 97 height 27
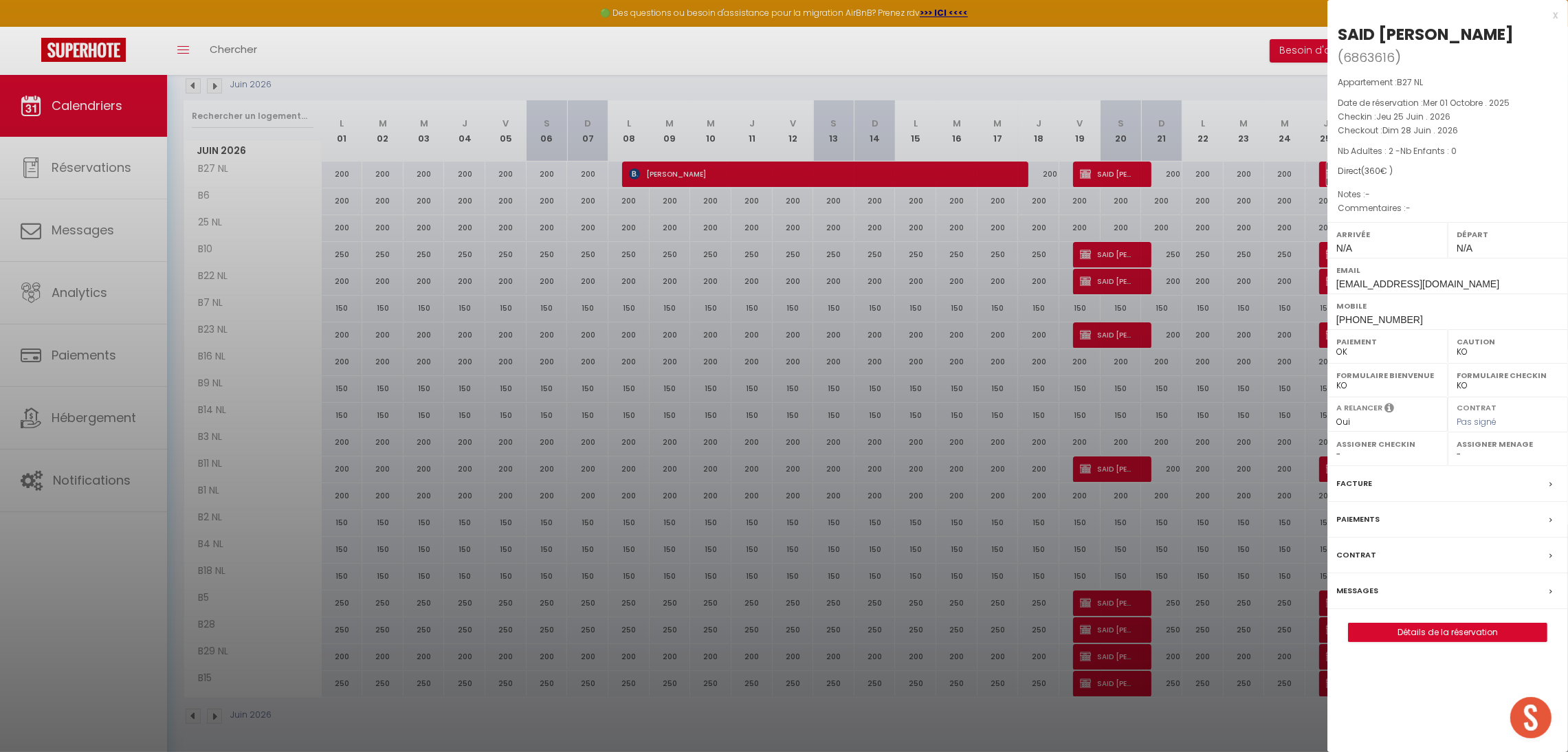
scroll to position [156, 0]
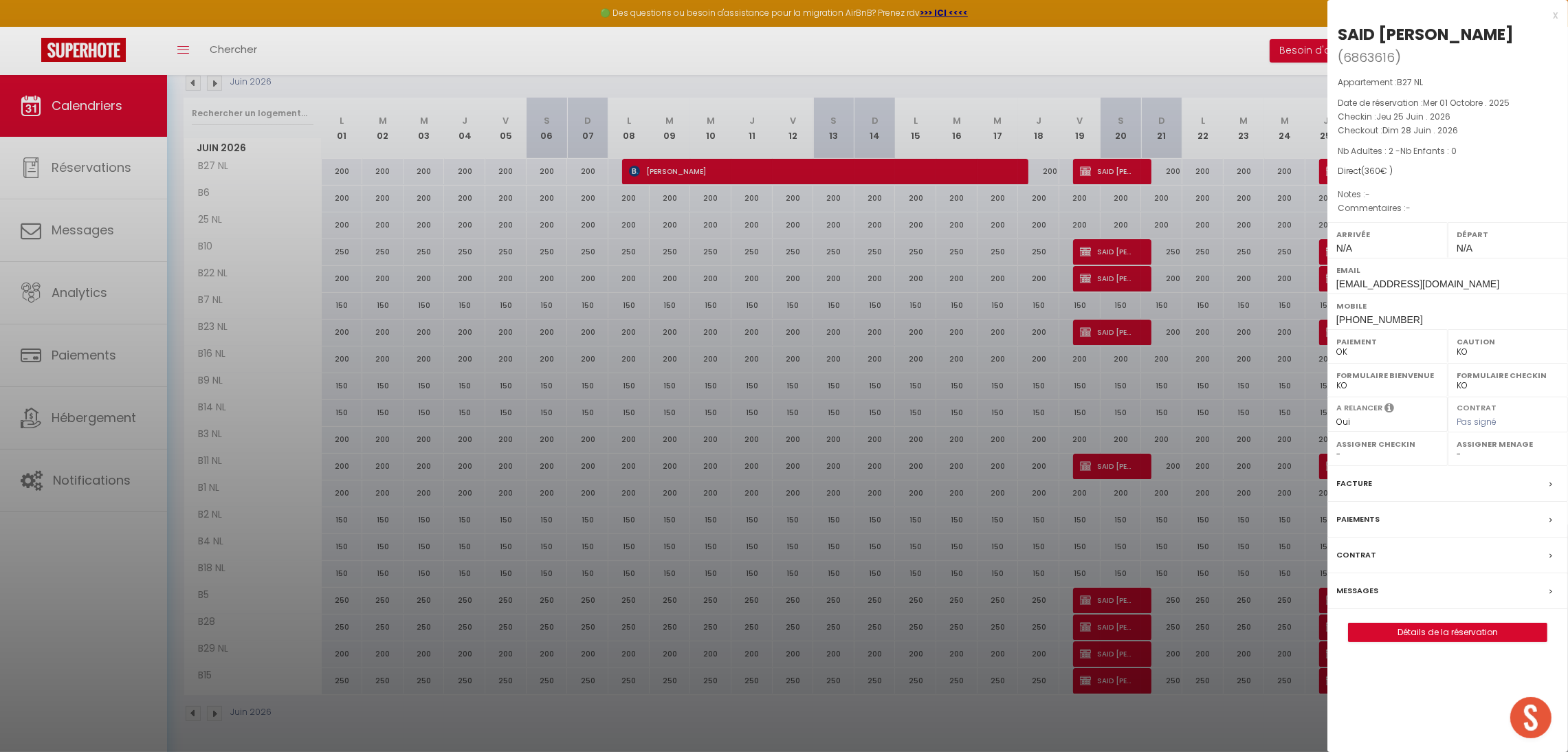
click at [1131, 62] on div at bounding box center [784, 376] width 1568 height 752
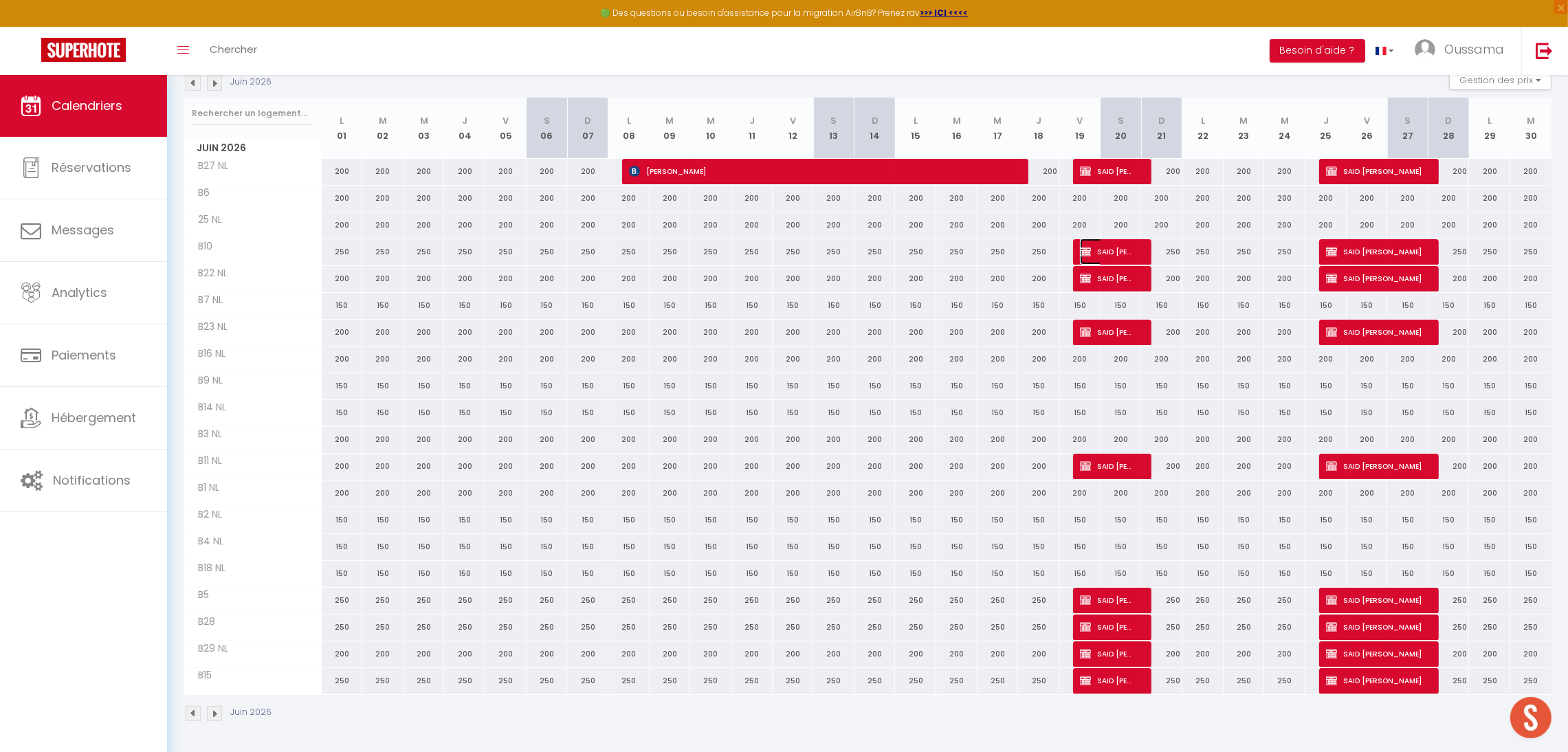
click at [1113, 244] on span "SAID [PERSON_NAME]" at bounding box center [1108, 252] width 55 height 27
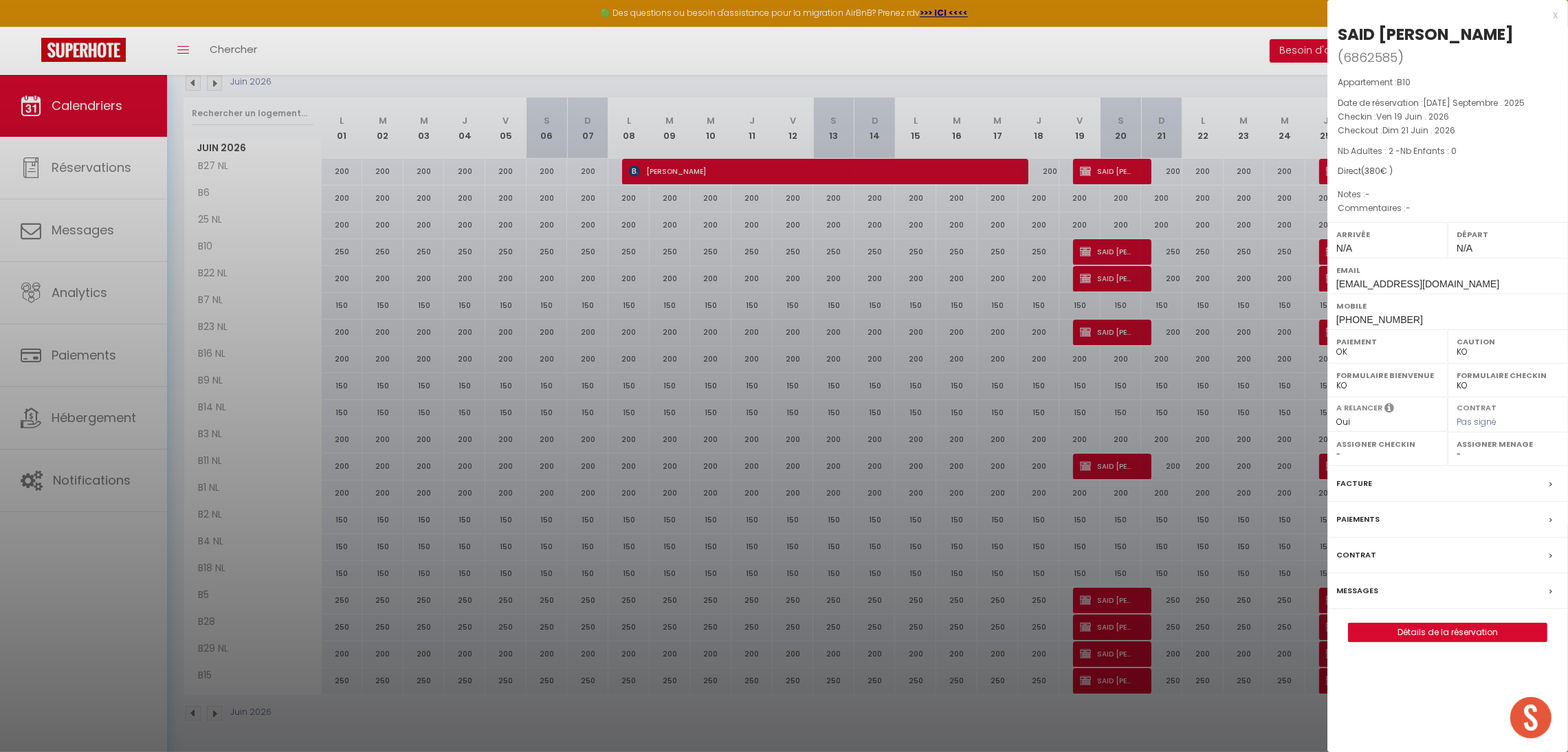
click at [1203, 50] on div at bounding box center [784, 376] width 1568 height 752
